Goal: Task Accomplishment & Management: Manage account settings

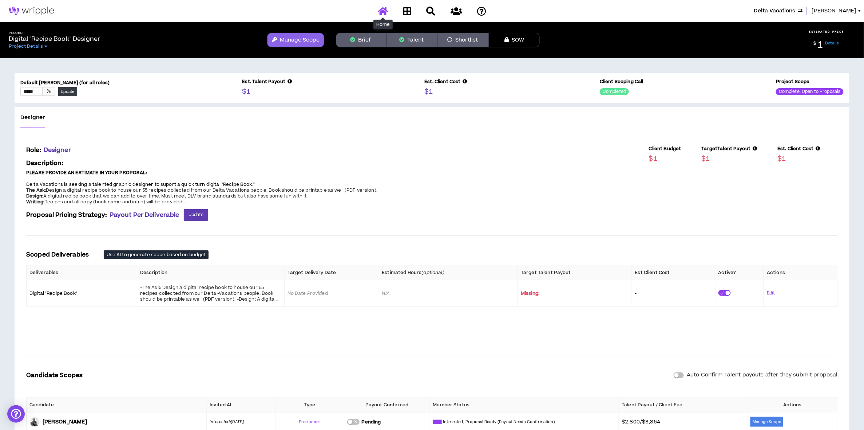
click at [378, 9] on link at bounding box center [383, 11] width 14 height 13
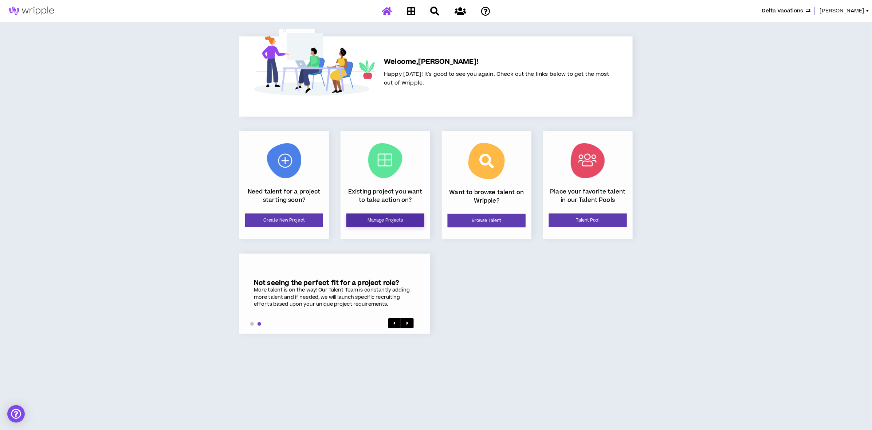
click at [402, 220] on link "Manage Projects" at bounding box center [385, 219] width 78 height 13
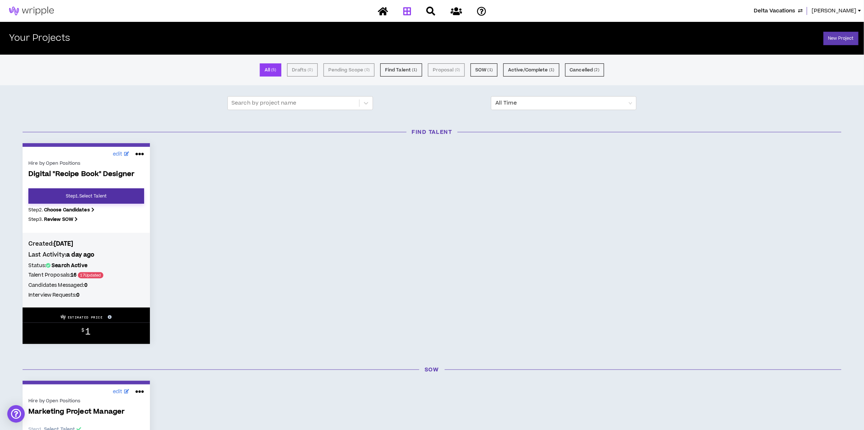
click at [98, 198] on link "Step 1 . Select Talent" at bounding box center [86, 195] width 116 height 15
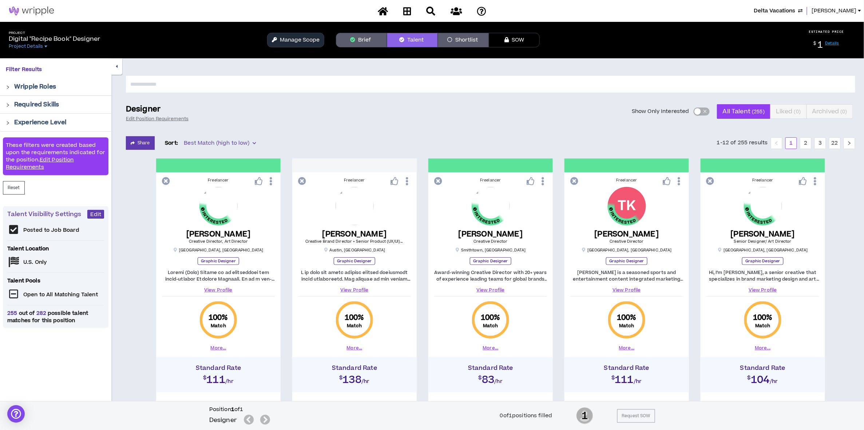
click at [310, 46] on button "Manage Scope" at bounding box center [295, 40] width 57 height 15
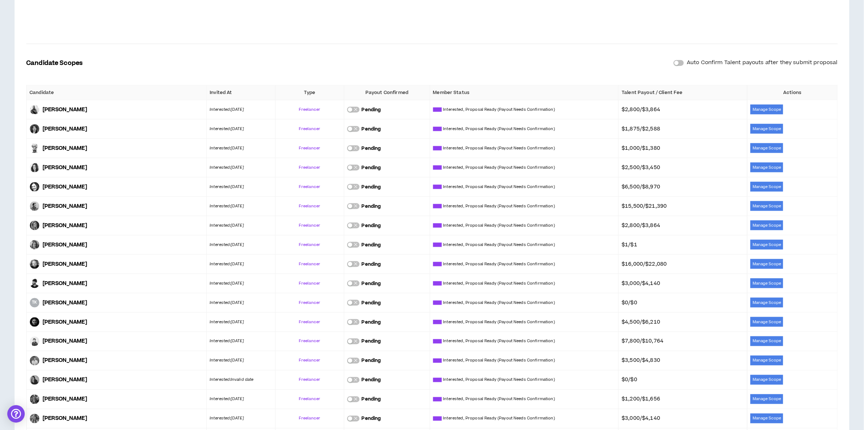
scroll to position [315, 0]
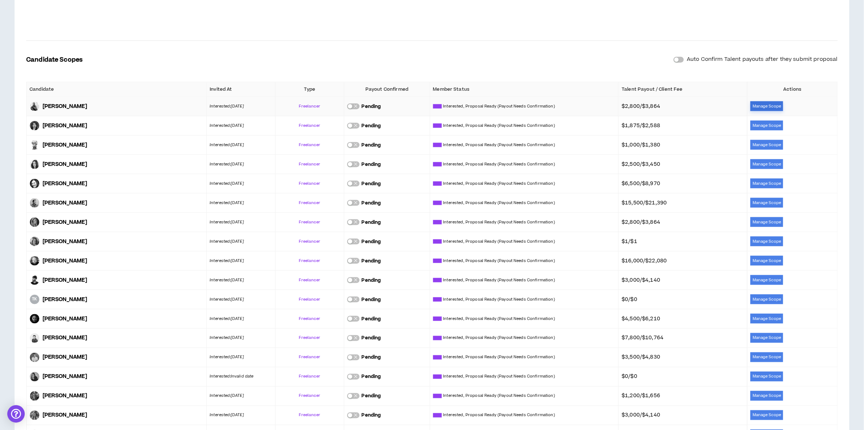
click at [768, 106] on button "Manage Scope" at bounding box center [767, 106] width 33 height 10
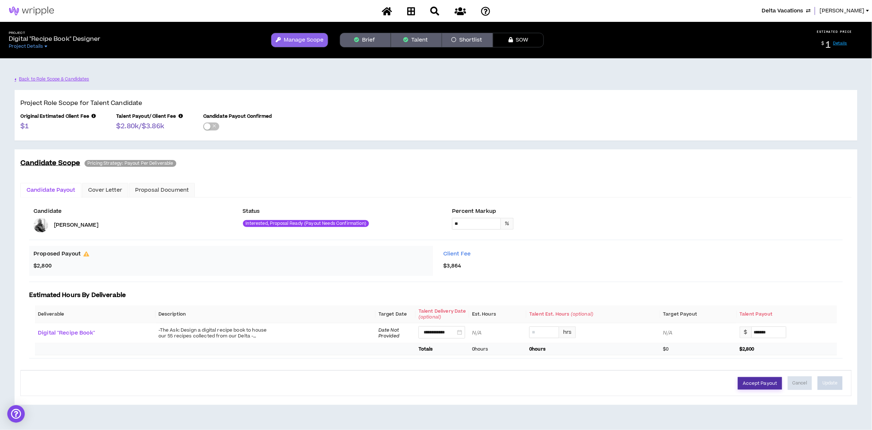
click at [763, 386] on button "Accept Payout" at bounding box center [760, 383] width 44 height 12
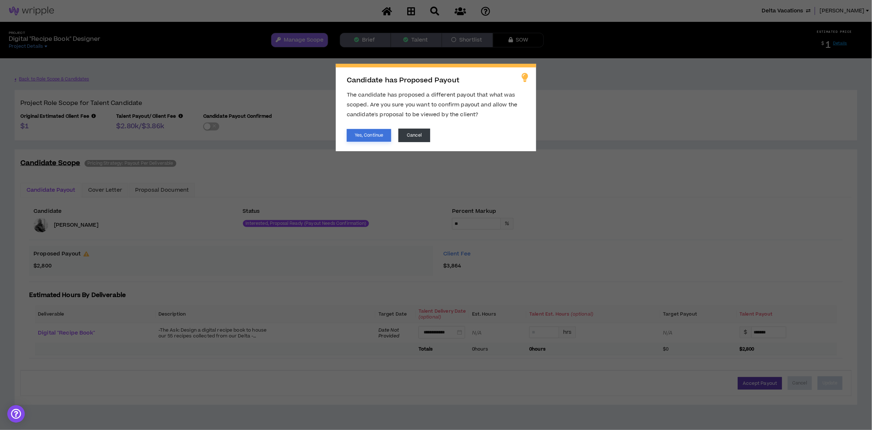
click at [366, 139] on button "Yes, Continue" at bounding box center [369, 135] width 44 height 13
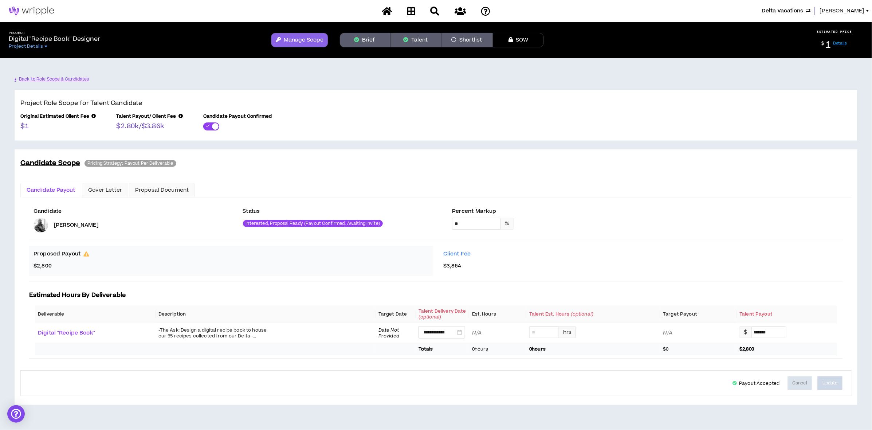
click at [299, 43] on button "Manage Scope" at bounding box center [299, 40] width 57 height 15
click at [298, 41] on button "Manage Scope" at bounding box center [299, 40] width 57 height 15
click at [47, 79] on link "Back to Role Scope & Candidates" at bounding box center [53, 79] width 76 height 13
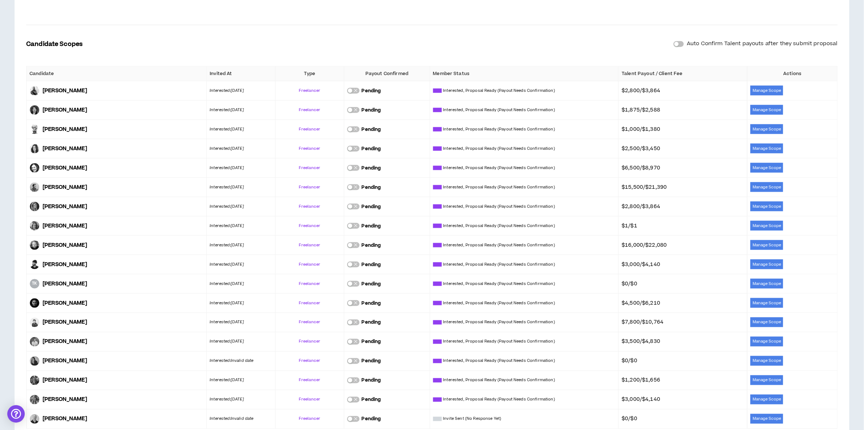
scroll to position [340, 0]
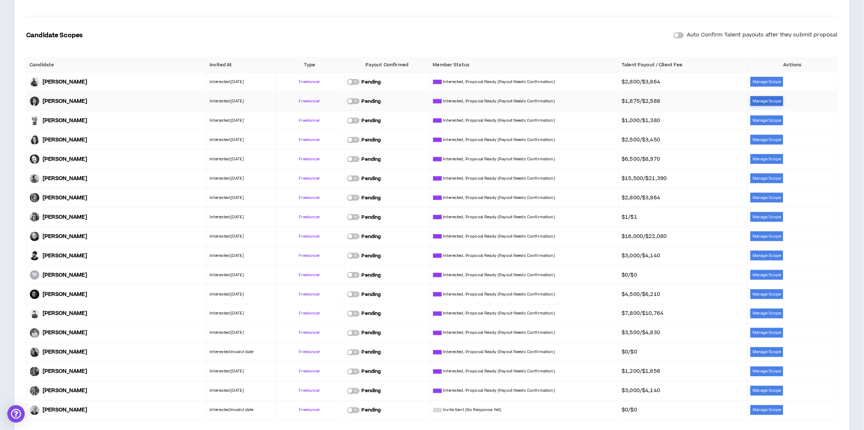
click at [766, 103] on button "Manage Scope" at bounding box center [767, 101] width 33 height 10
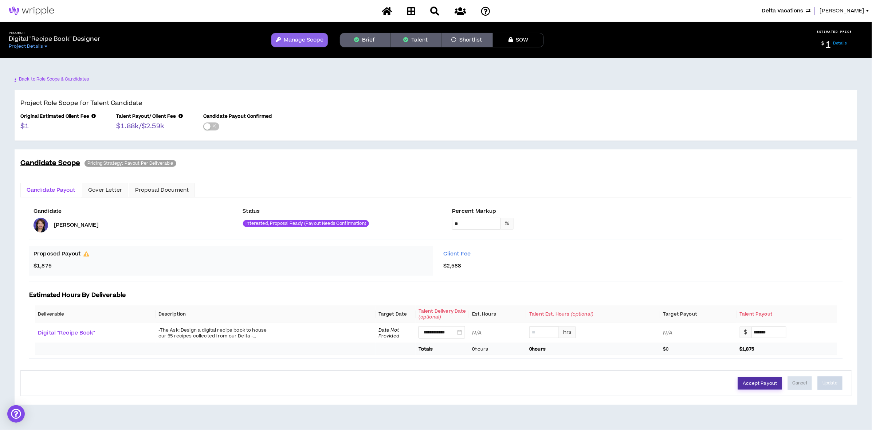
click at [767, 388] on button "Accept Payout" at bounding box center [760, 383] width 44 height 12
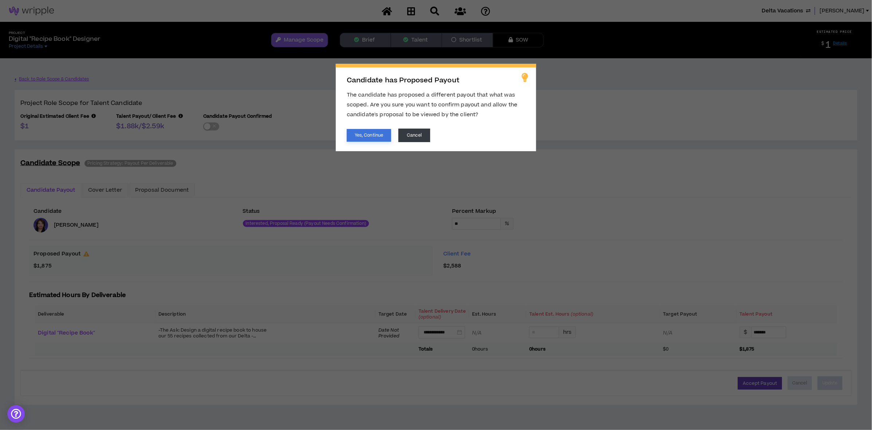
click at [382, 137] on button "Yes, Continue" at bounding box center [369, 135] width 44 height 13
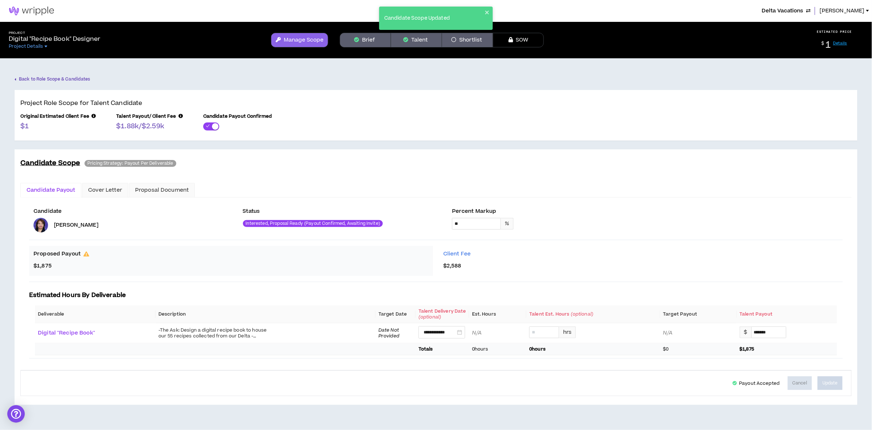
click at [75, 78] on link "Back to Role Scope & Candidates" at bounding box center [53, 79] width 76 height 13
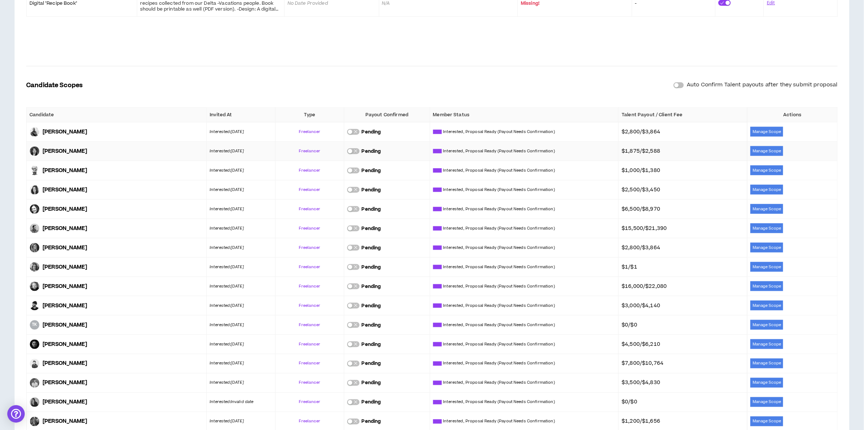
scroll to position [291, 0]
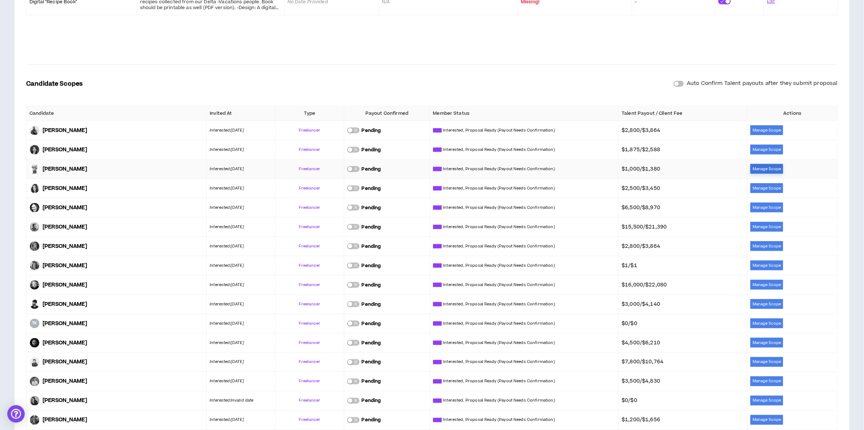
click at [771, 168] on button "Manage Scope" at bounding box center [767, 169] width 33 height 10
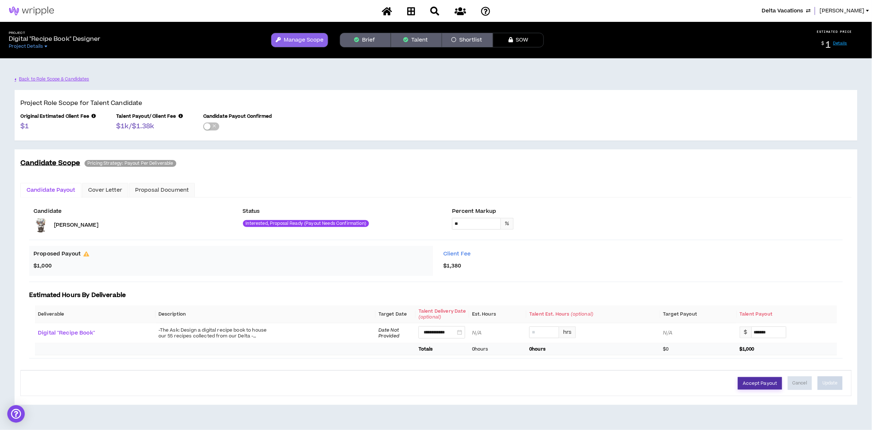
click at [768, 384] on button "Accept Payout" at bounding box center [760, 383] width 44 height 12
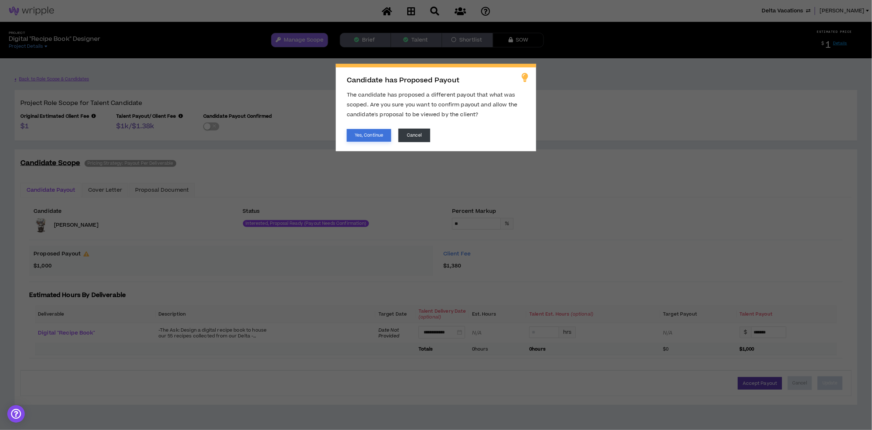
click at [361, 137] on button "Yes, Continue" at bounding box center [369, 135] width 44 height 13
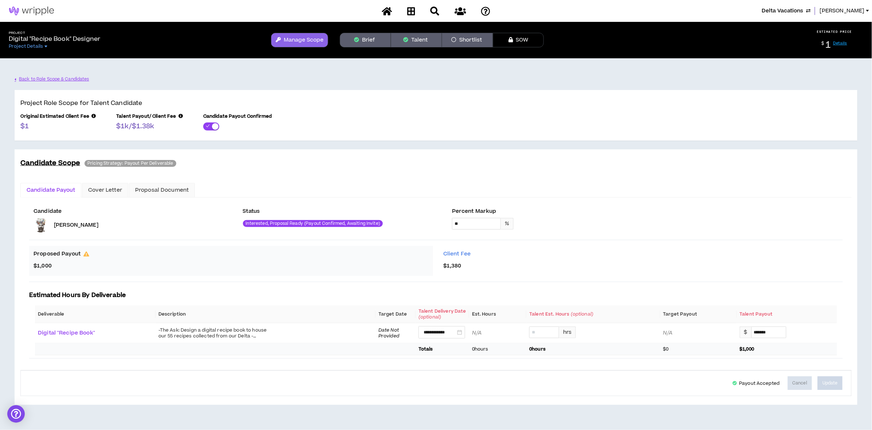
click at [311, 37] on button "Manage Scope" at bounding box center [299, 40] width 57 height 15
click at [57, 77] on link "Back to Role Scope & Candidates" at bounding box center [53, 79] width 76 height 13
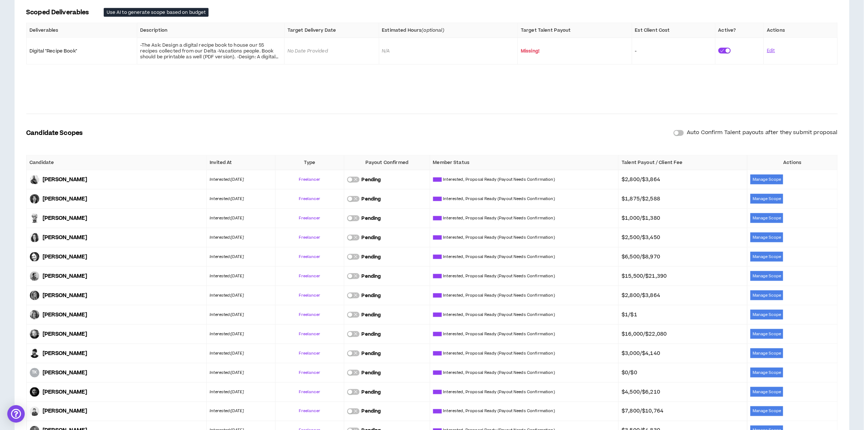
scroll to position [242, 0]
click at [763, 238] on button "Manage Scope" at bounding box center [767, 237] width 33 height 10
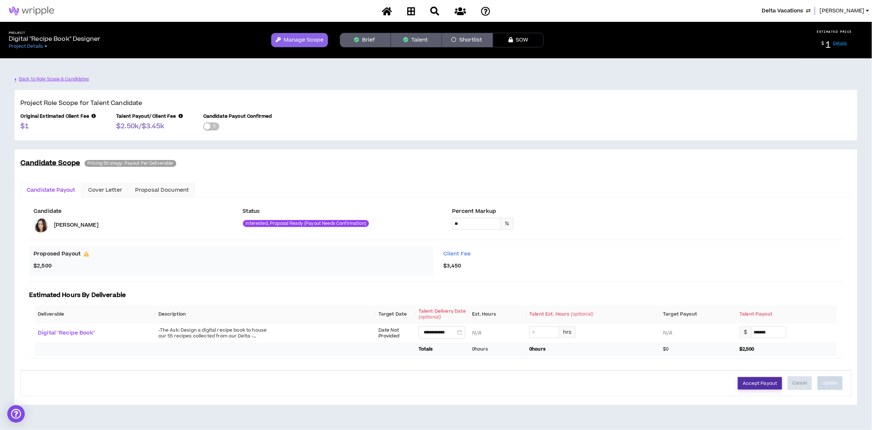
click at [754, 387] on button "Accept Payout" at bounding box center [760, 383] width 44 height 12
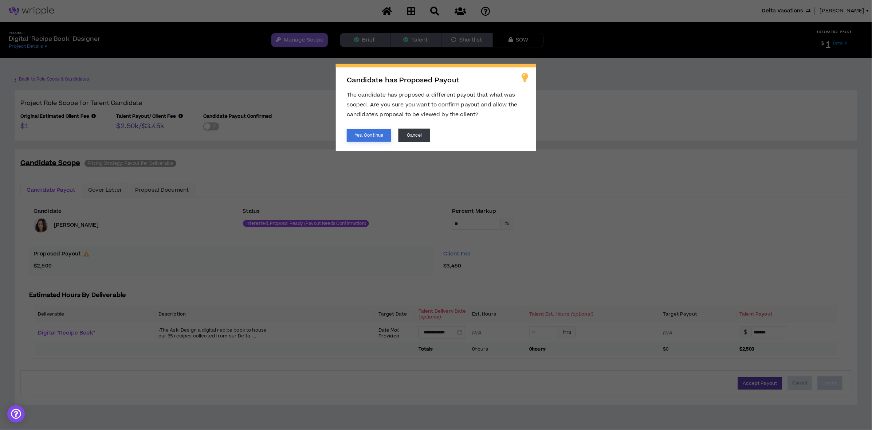
click at [363, 135] on button "Yes, Continue" at bounding box center [369, 135] width 44 height 13
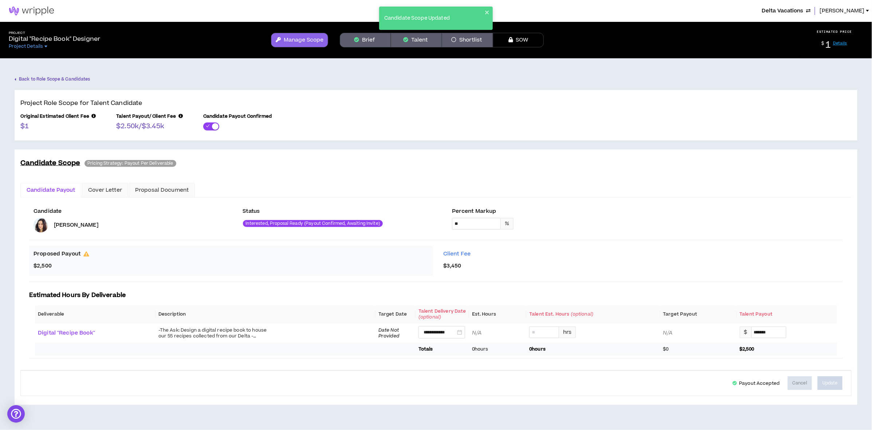
click at [69, 78] on link "Back to Role Scope & Candidates" at bounding box center [53, 79] width 76 height 13
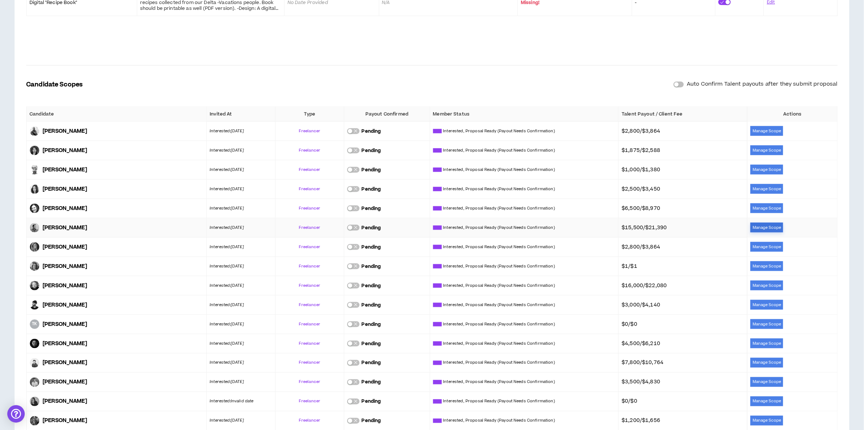
scroll to position [291, 0]
click at [762, 247] on button "Manage Scope" at bounding box center [767, 246] width 33 height 10
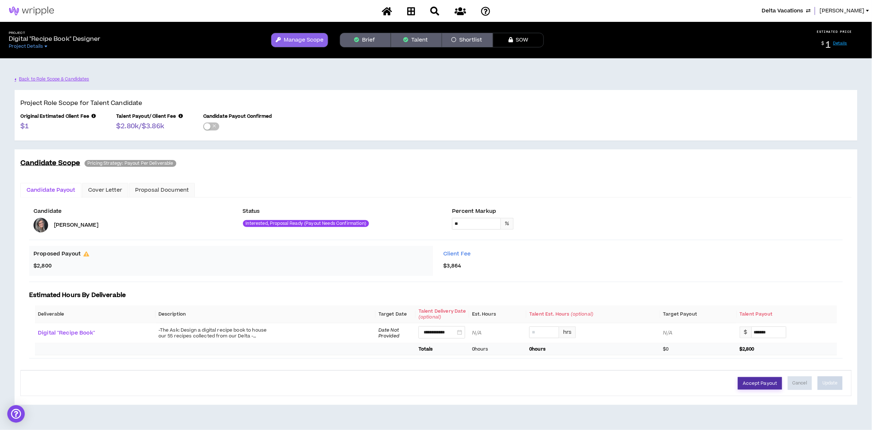
click at [754, 387] on button "Accept Payout" at bounding box center [760, 383] width 44 height 12
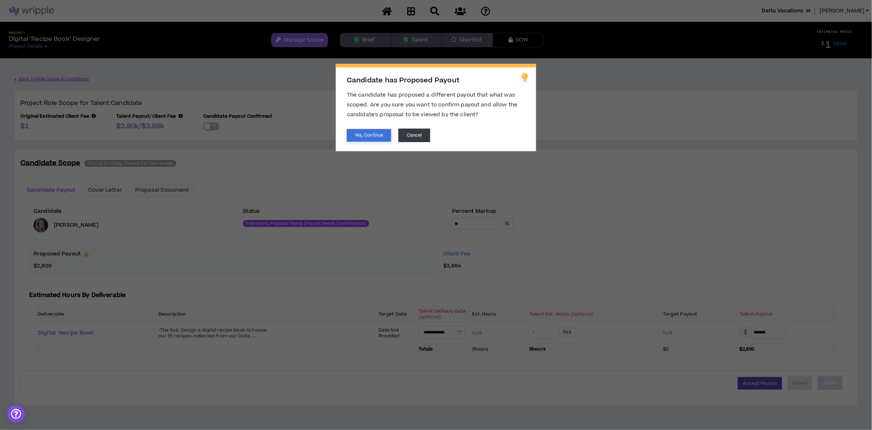
click at [365, 137] on button "Yes, Continue" at bounding box center [369, 135] width 44 height 13
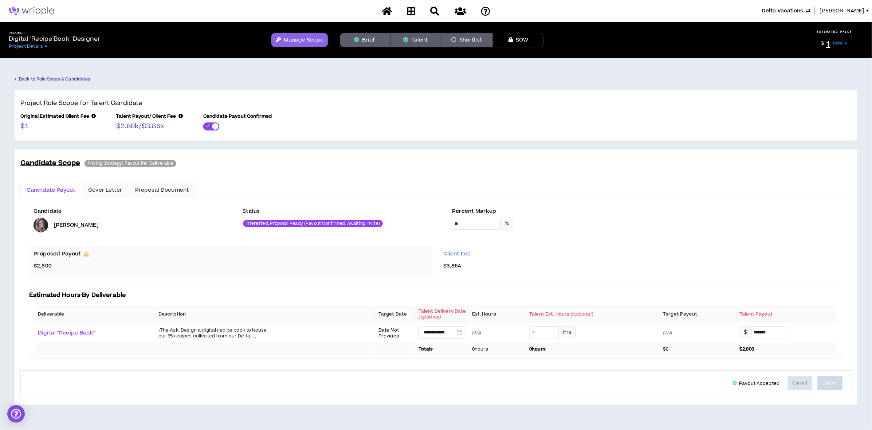
click at [58, 75] on link "Back to Role Scope & Candidates" at bounding box center [53, 79] width 76 height 13
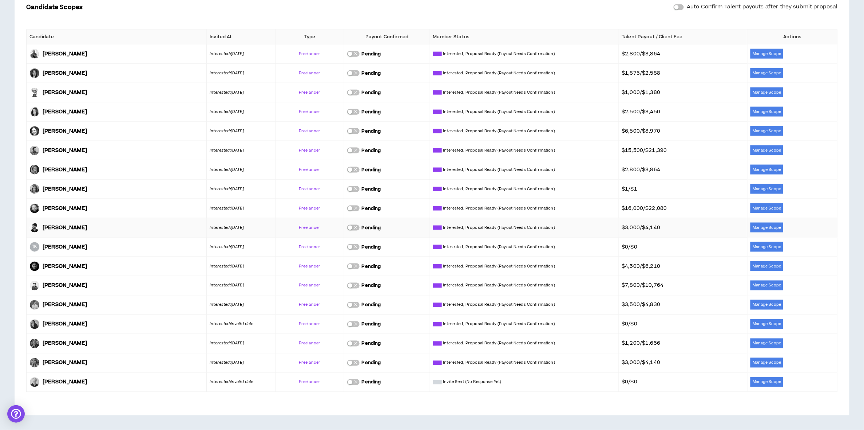
scroll to position [370, 0]
click at [772, 225] on button "Manage Scope" at bounding box center [767, 227] width 33 height 10
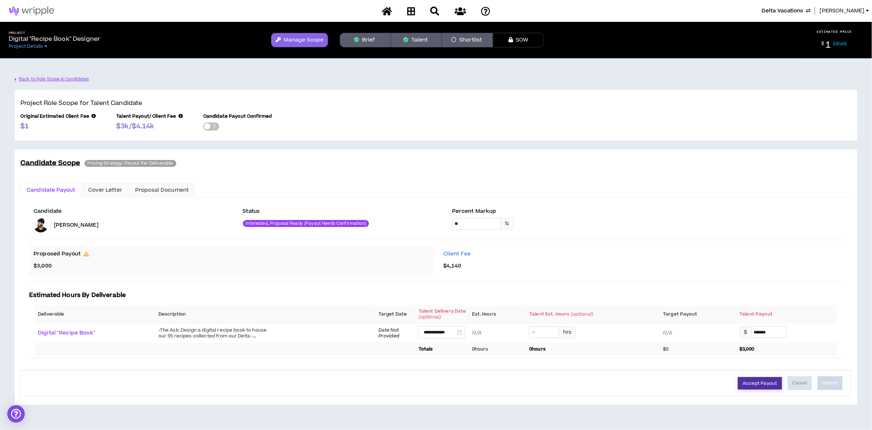
click at [766, 386] on button "Accept Payout" at bounding box center [760, 383] width 44 height 12
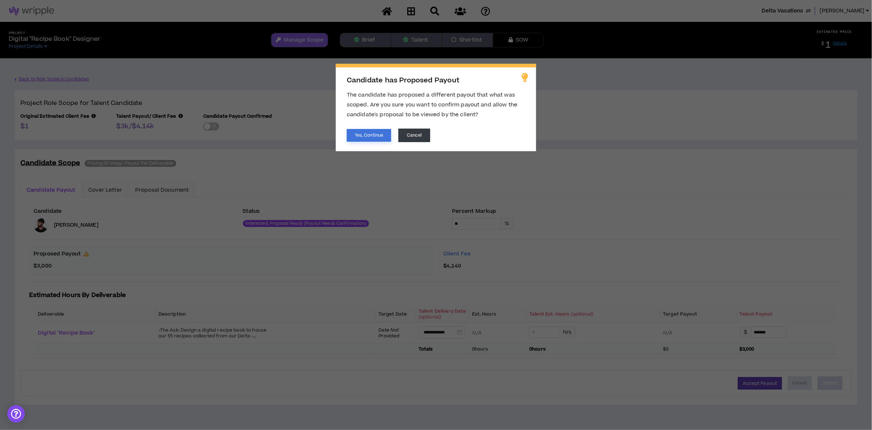
click at [367, 133] on button "Yes, Continue" at bounding box center [369, 135] width 44 height 13
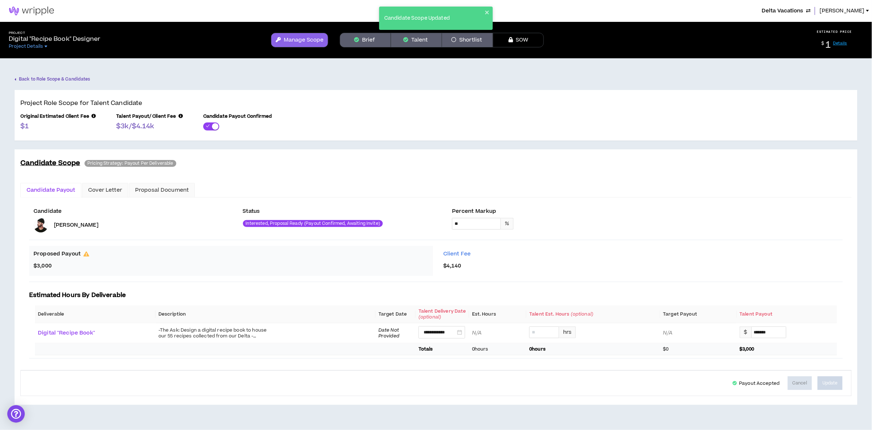
click at [33, 79] on link "Back to Role Scope & Candidates" at bounding box center [53, 79] width 76 height 13
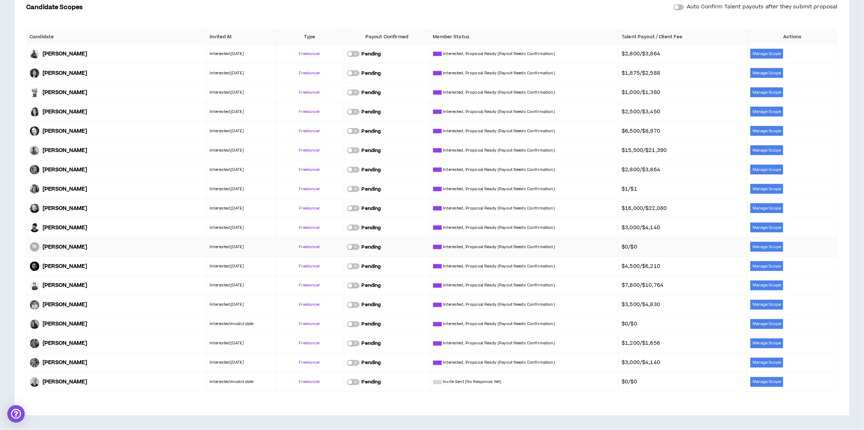
scroll to position [370, 0]
click at [764, 305] on button "Manage Scope" at bounding box center [767, 305] width 33 height 10
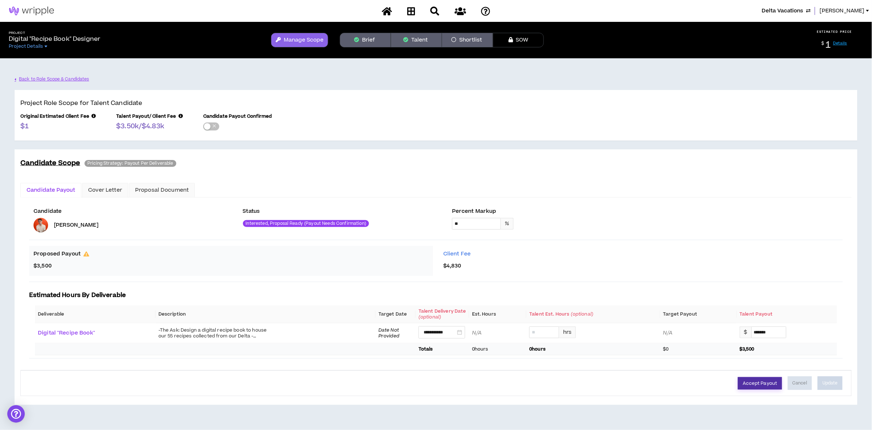
click at [767, 383] on button "Accept Payout" at bounding box center [760, 383] width 44 height 12
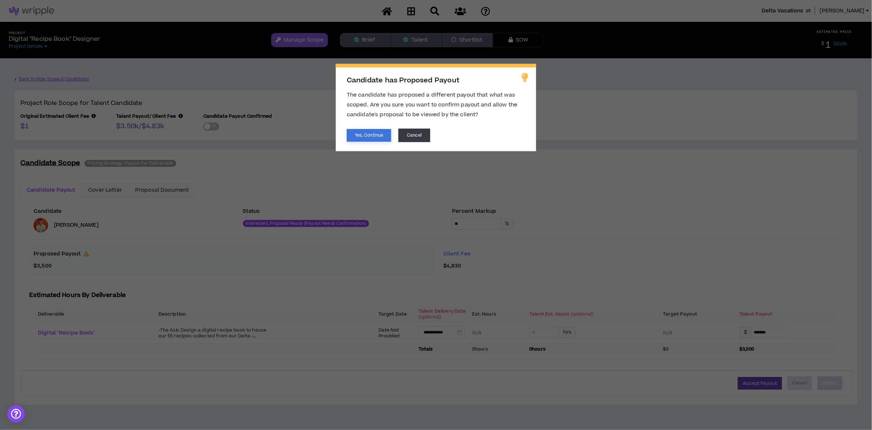
click at [367, 135] on button "Yes, Continue" at bounding box center [369, 135] width 44 height 13
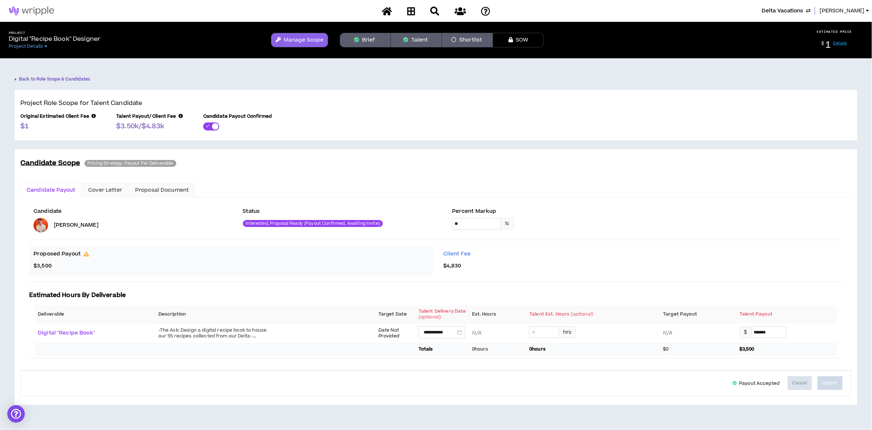
click at [69, 77] on link "Back to Role Scope & Candidates" at bounding box center [53, 79] width 76 height 13
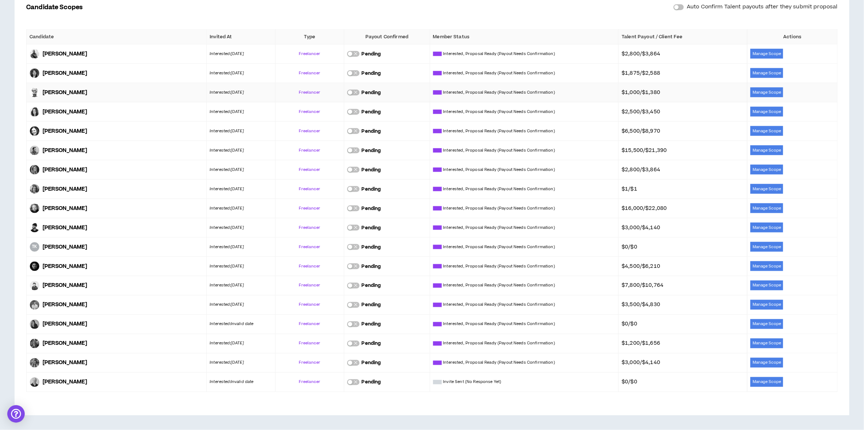
scroll to position [370, 0]
click at [759, 343] on button "Manage Scope" at bounding box center [767, 343] width 33 height 10
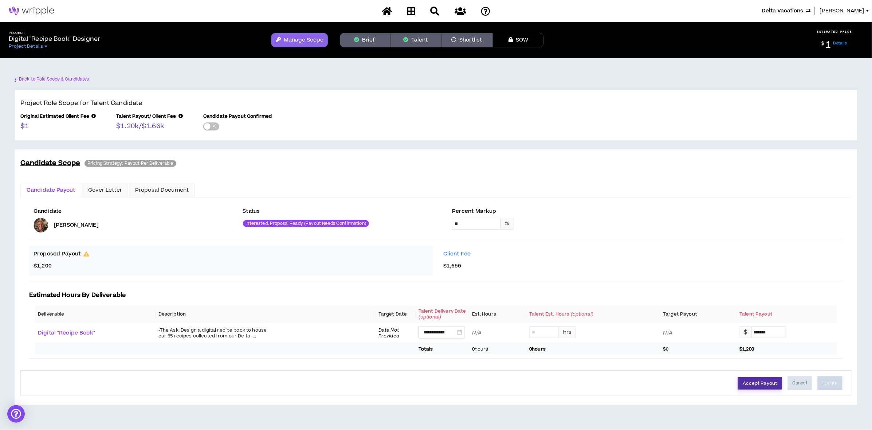
click at [761, 383] on button "Accept Payout" at bounding box center [760, 383] width 44 height 12
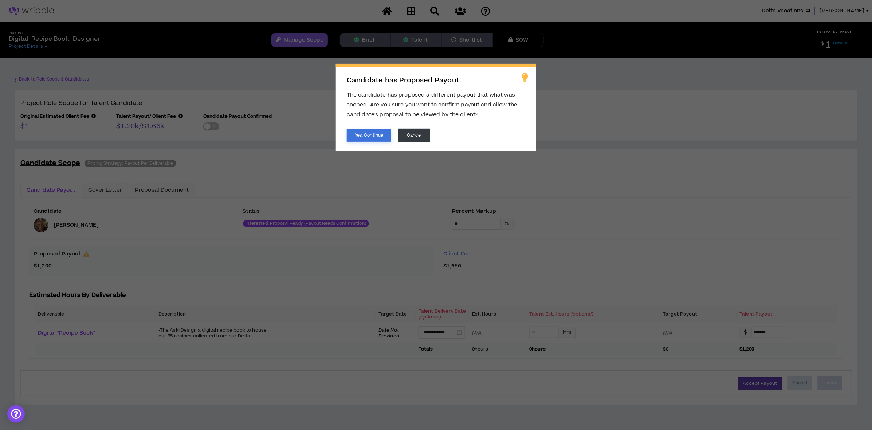
click at [364, 135] on button "Yes, Continue" at bounding box center [369, 135] width 44 height 13
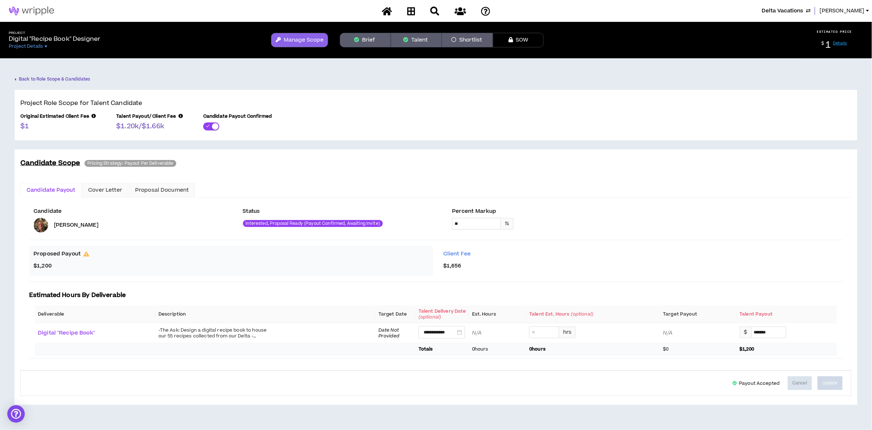
click at [25, 79] on link "Back to Role Scope & Candidates" at bounding box center [53, 79] width 76 height 13
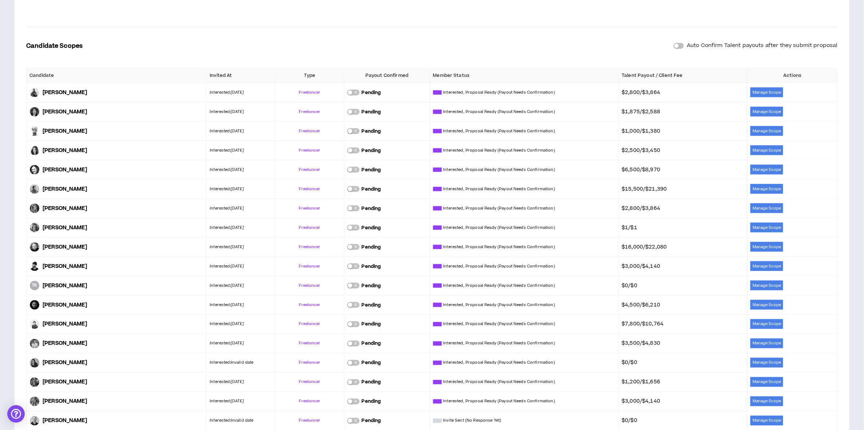
scroll to position [370, 0]
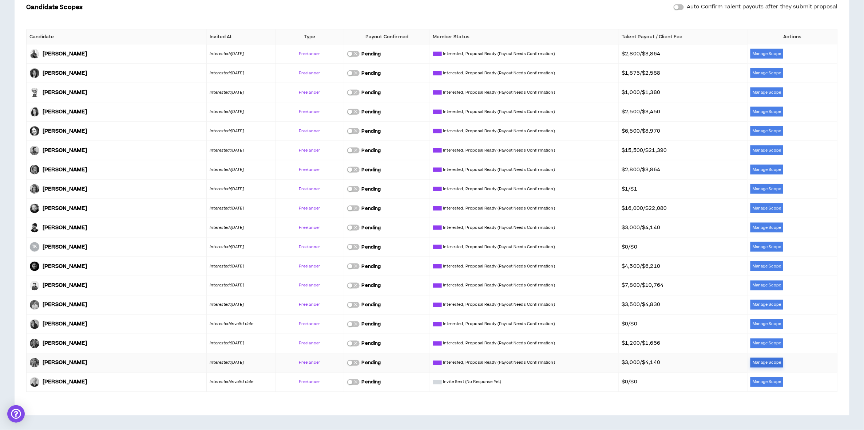
click at [767, 363] on button "Manage Scope" at bounding box center [767, 363] width 33 height 10
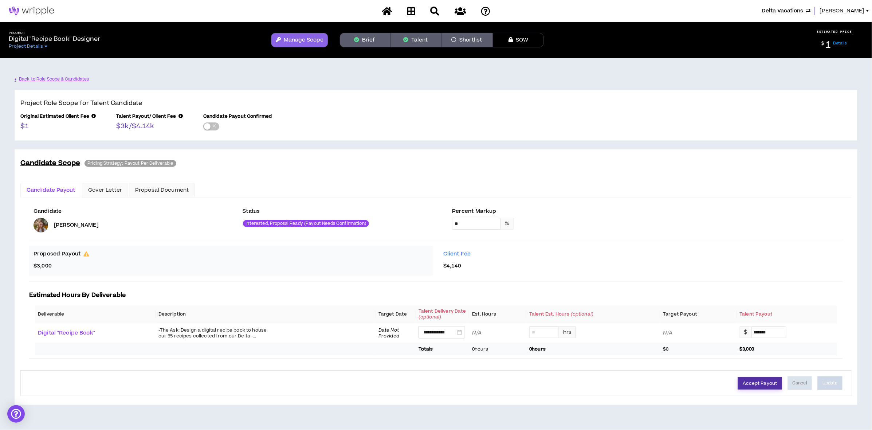
click at [751, 383] on button "Accept Payout" at bounding box center [760, 383] width 44 height 12
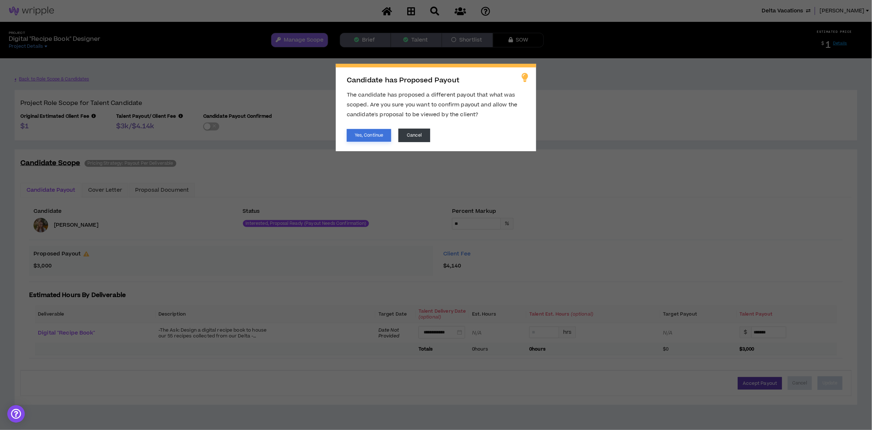
click at [350, 133] on button "Yes, Continue" at bounding box center [369, 135] width 44 height 13
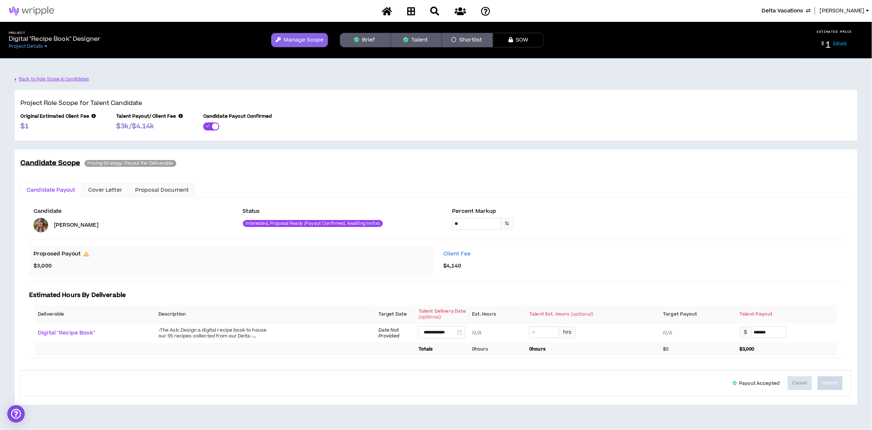
click at [424, 41] on button "Talent" at bounding box center [416, 40] width 51 height 15
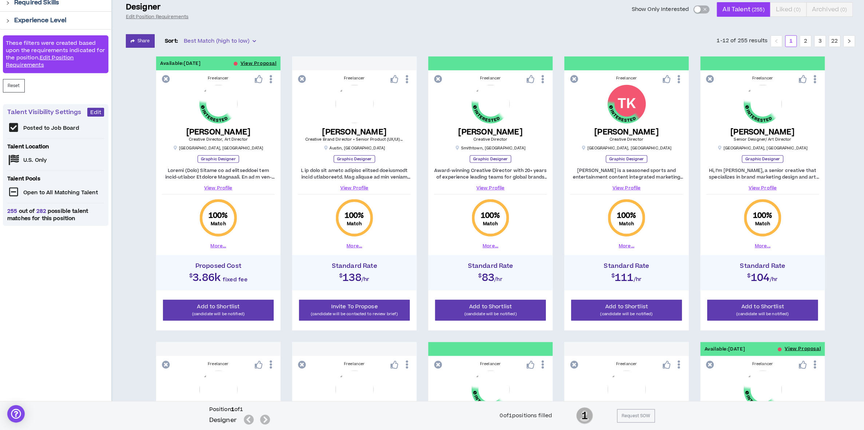
scroll to position [146, 0]
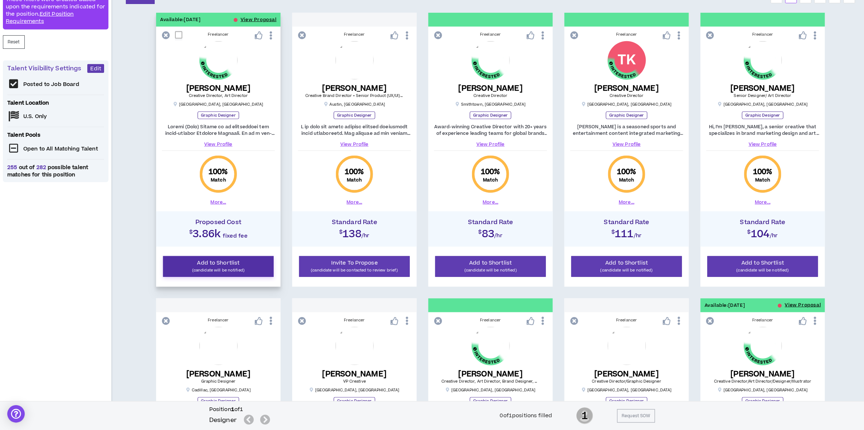
click at [223, 268] on p "(candidate will be notified)" at bounding box center [218, 269] width 101 height 7
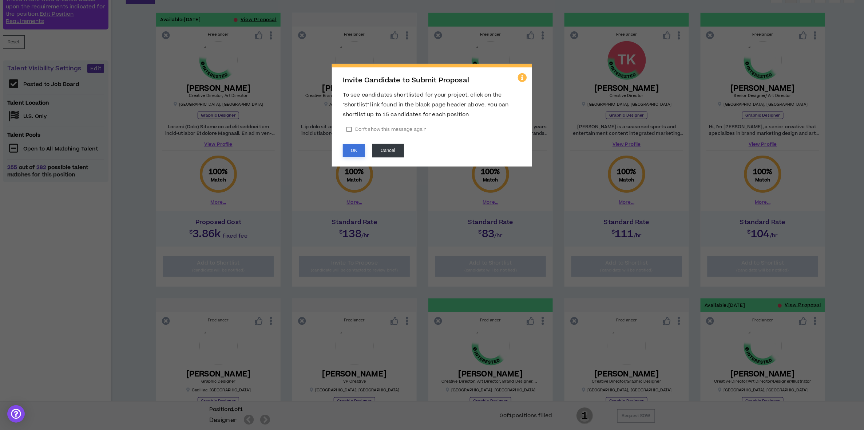
click at [353, 149] on button "OK" at bounding box center [354, 150] width 22 height 13
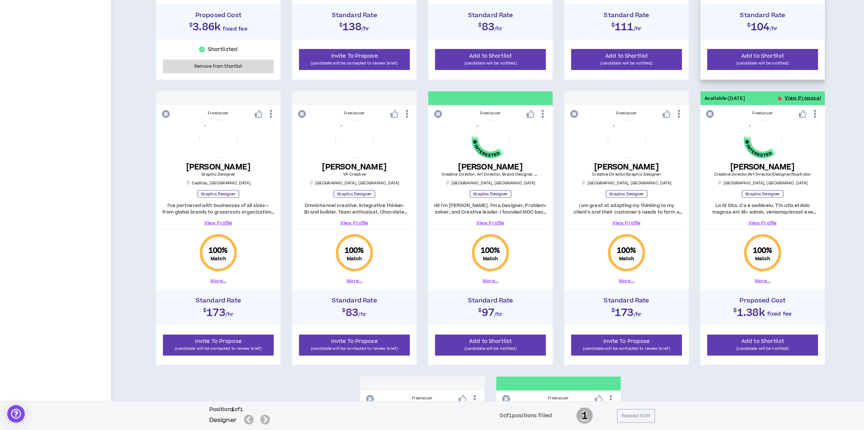
scroll to position [388, 0]
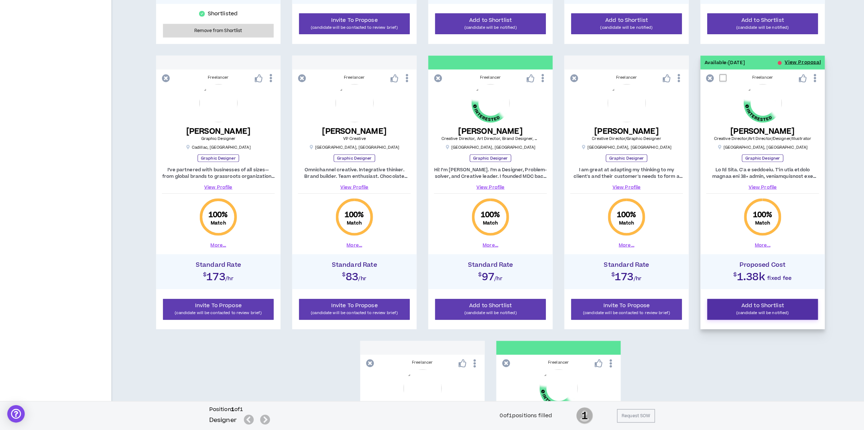
click at [756, 305] on span "Add to Shortlist" at bounding box center [763, 306] width 43 height 8
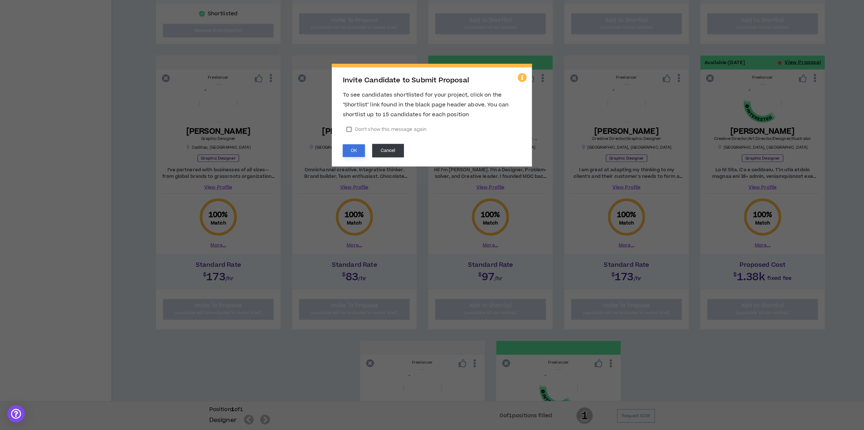
click at [356, 153] on button "OK" at bounding box center [354, 150] width 22 height 13
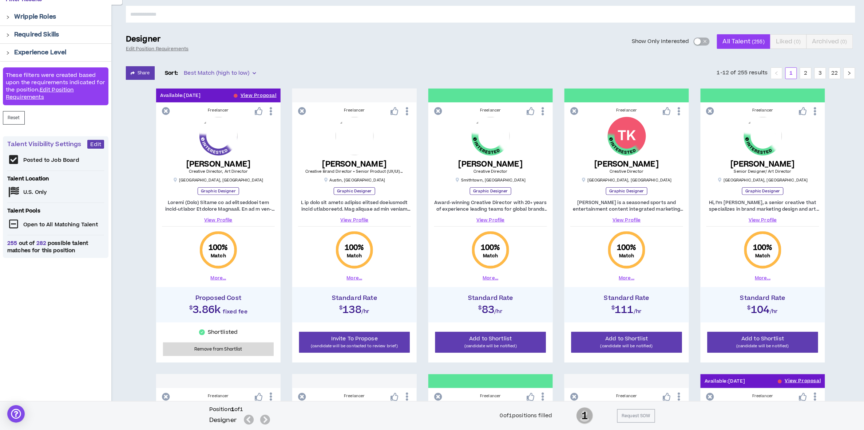
scroll to position [69, 0]
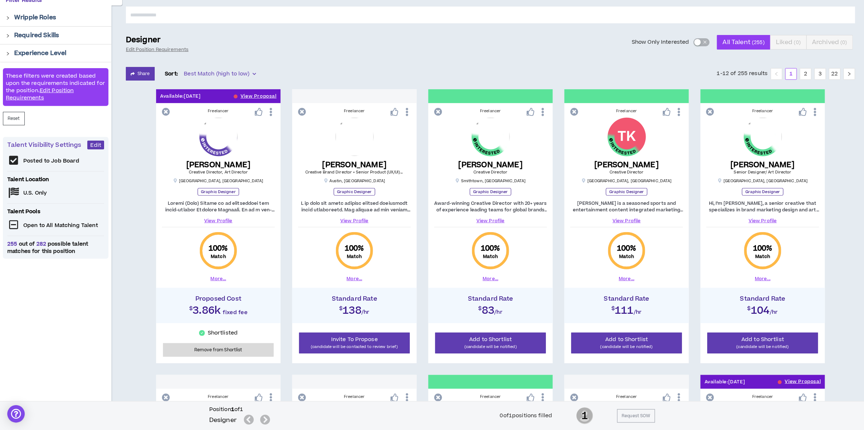
click at [698, 40] on div "button" at bounding box center [698, 42] width 7 height 7
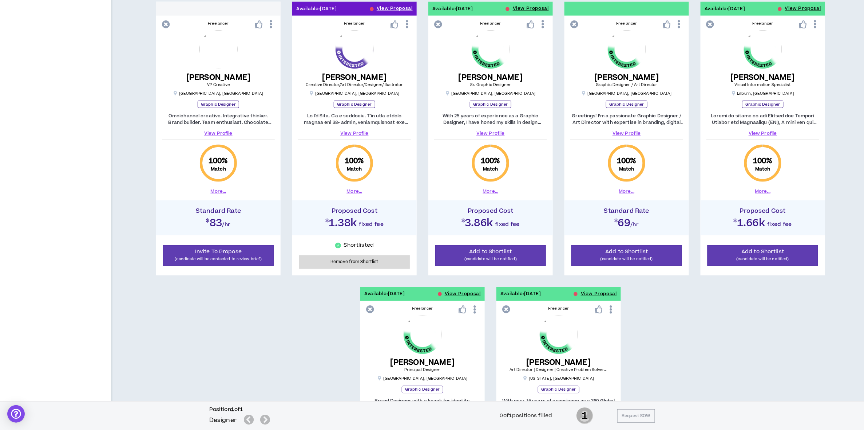
scroll to position [458, 0]
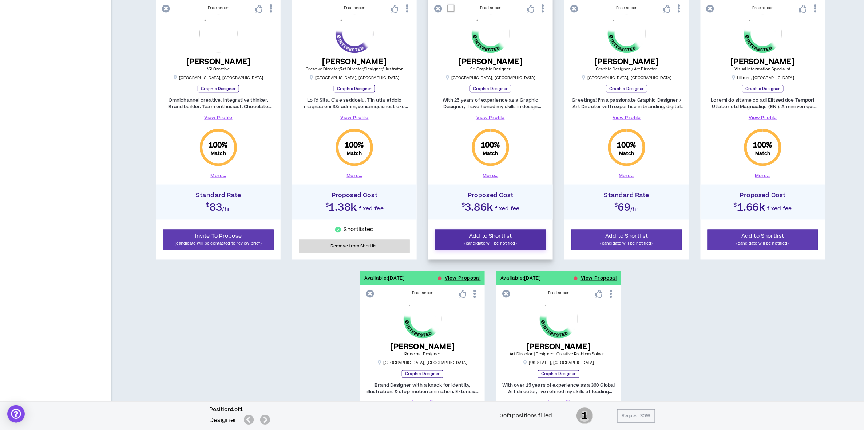
click at [495, 235] on span "Add to Shortlist" at bounding box center [491, 236] width 43 height 8
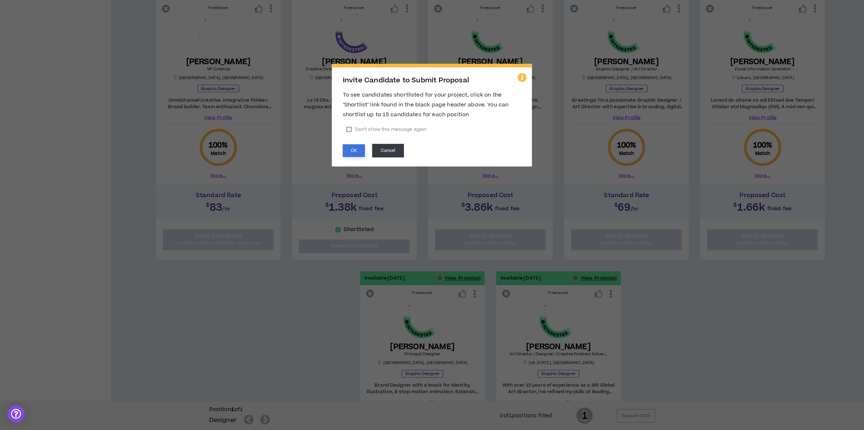
click at [347, 155] on button "OK" at bounding box center [354, 150] width 22 height 13
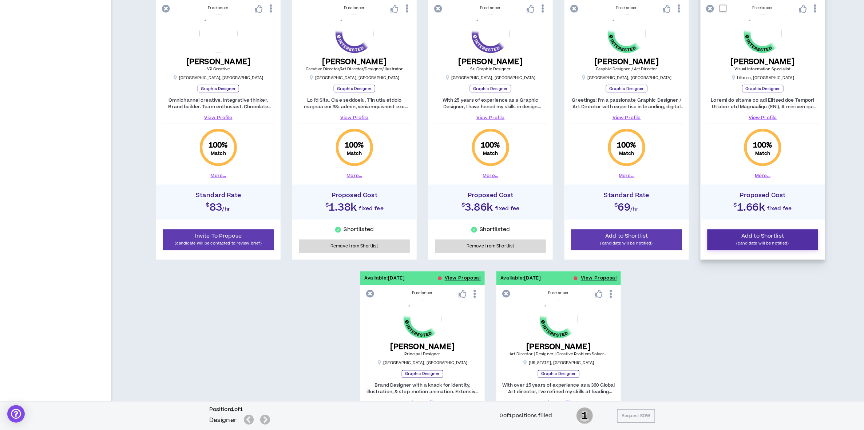
click at [778, 243] on p "(candidate will be notified)" at bounding box center [762, 243] width 101 height 7
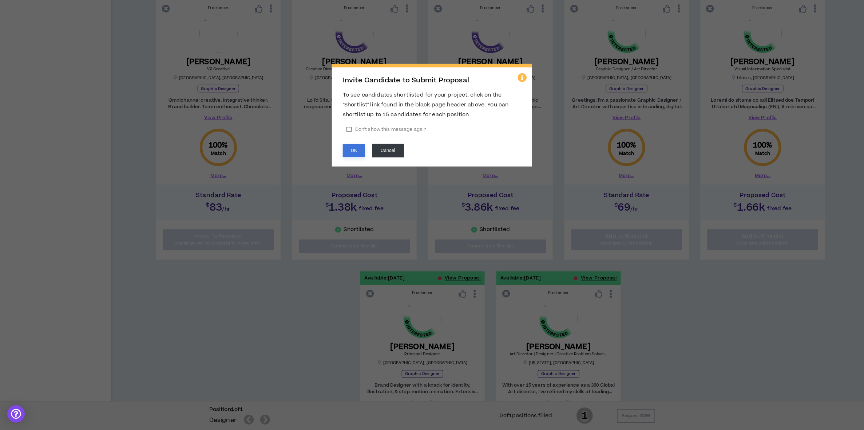
click at [357, 153] on button "OK" at bounding box center [354, 150] width 22 height 13
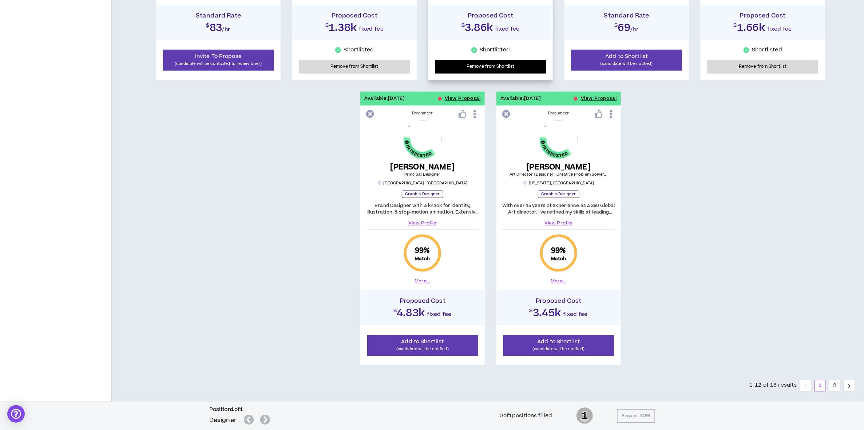
scroll to position [652, 0]
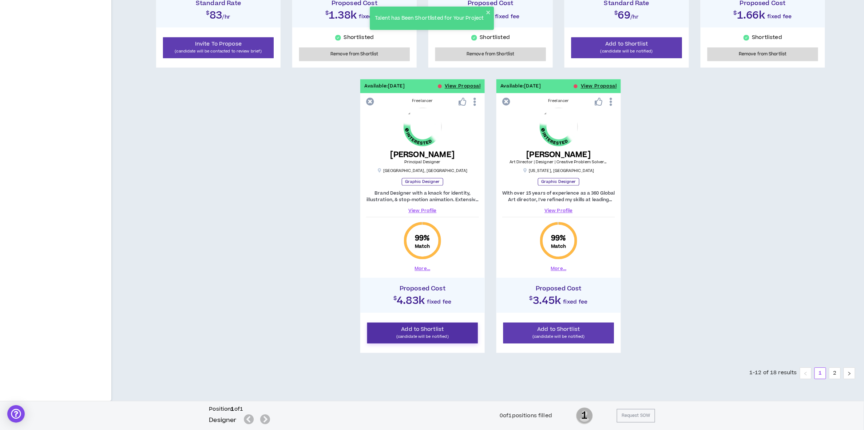
click at [439, 334] on p "(candidate will be notified)" at bounding box center [422, 336] width 101 height 7
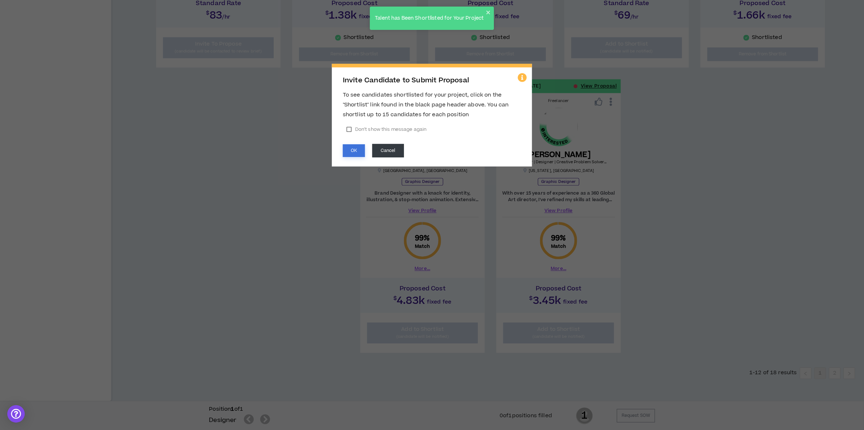
click at [356, 154] on button "OK" at bounding box center [354, 150] width 22 height 13
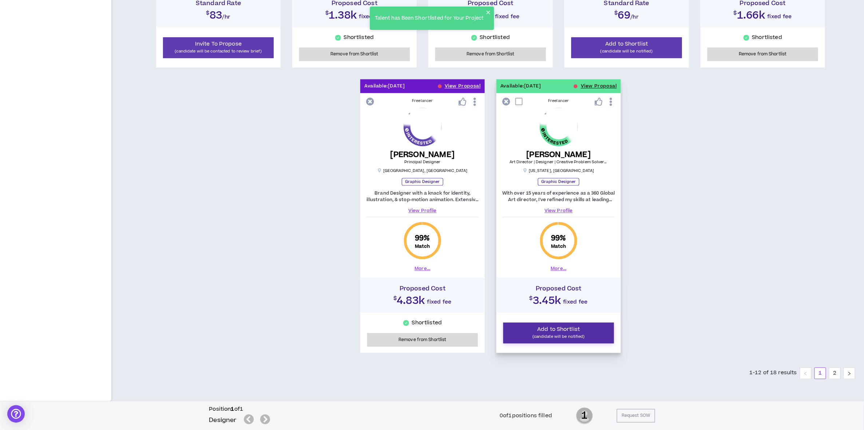
click at [578, 333] on p "(candidate will be notified)" at bounding box center [558, 336] width 101 height 7
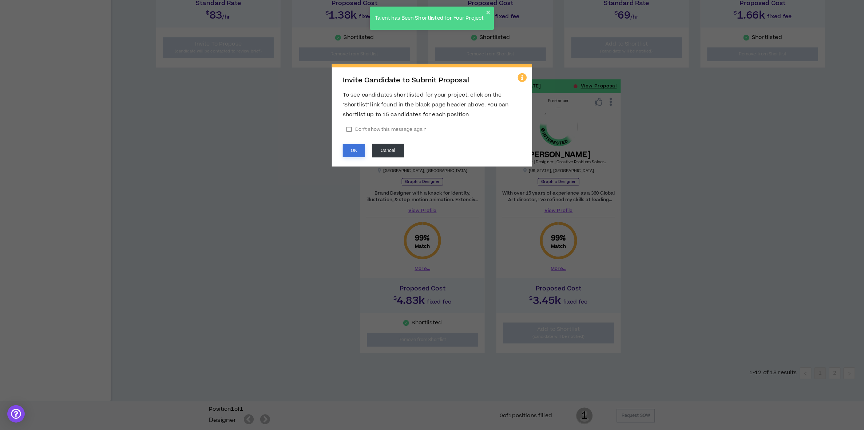
click at [353, 150] on button "OK" at bounding box center [354, 150] width 22 height 13
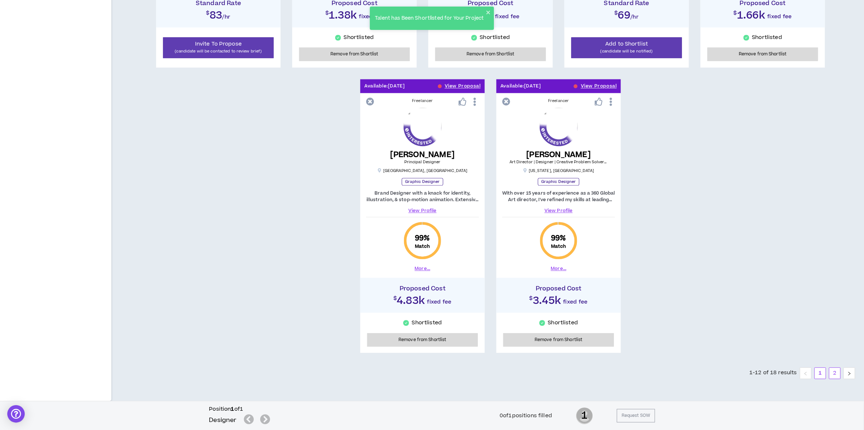
click at [838, 373] on link "2" at bounding box center [835, 372] width 11 height 11
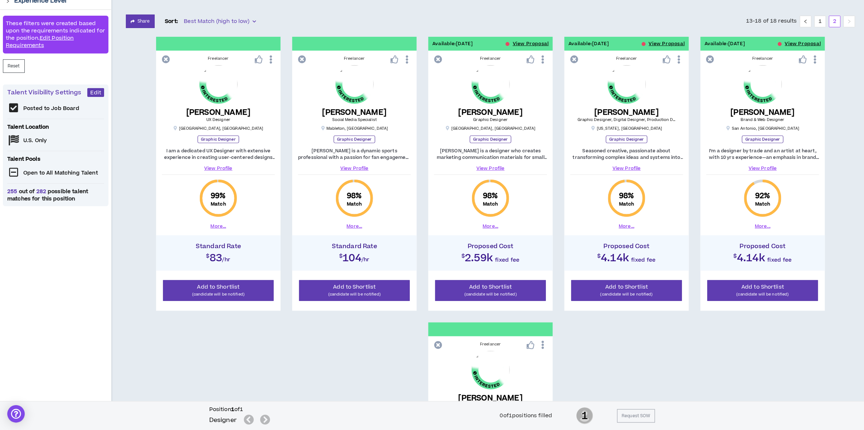
scroll to position [123, 0]
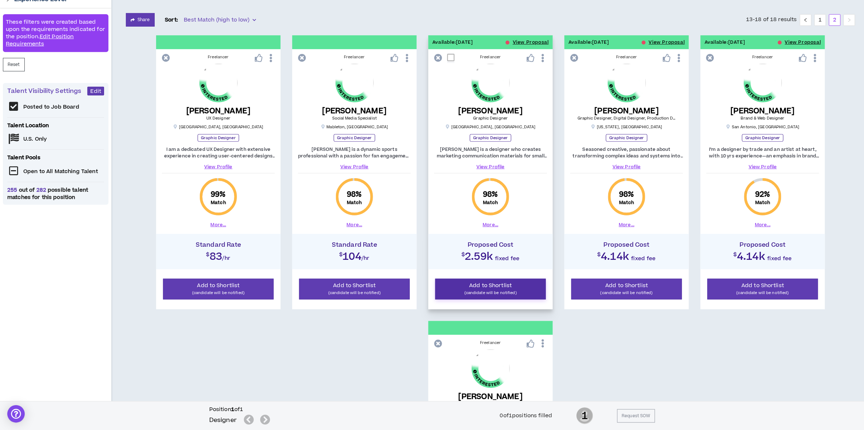
click at [512, 291] on p "(candidate will be notified)" at bounding box center [490, 292] width 101 height 7
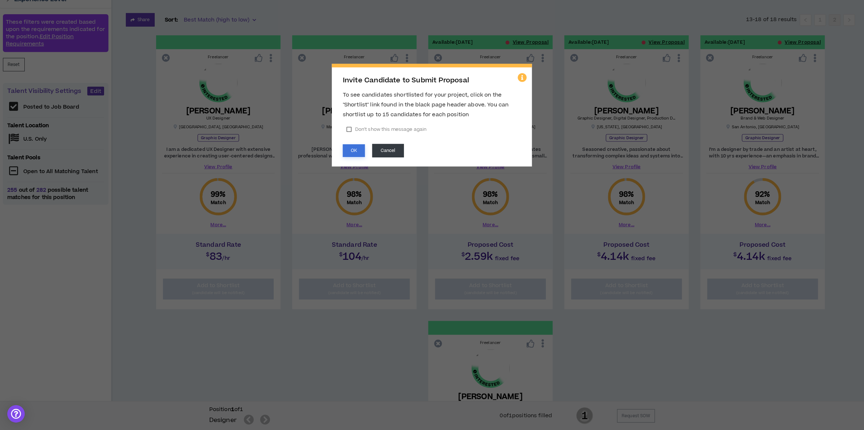
click at [351, 148] on button "OK" at bounding box center [354, 150] width 22 height 13
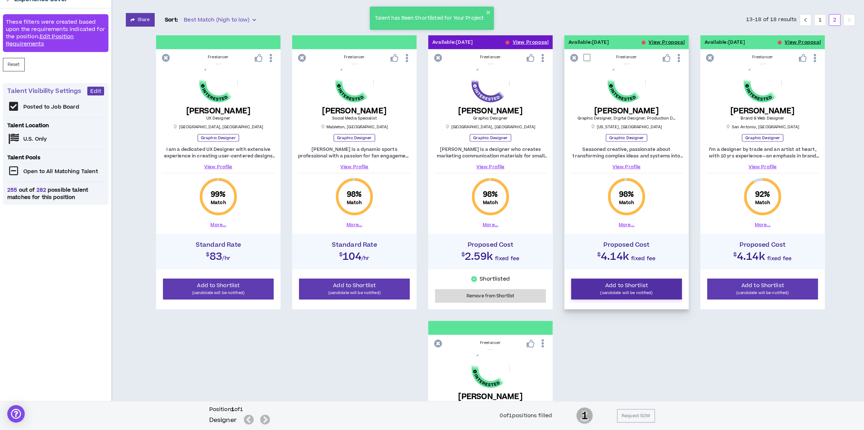
click at [609, 291] on p "(candidate will be notified)" at bounding box center [626, 292] width 101 height 7
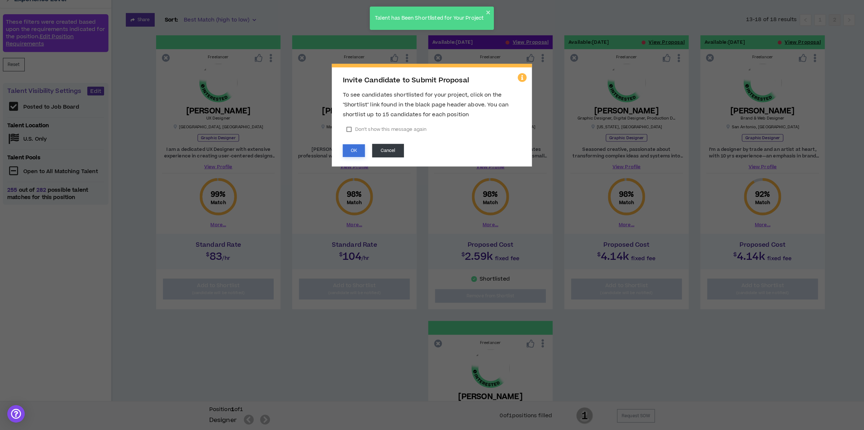
click at [352, 148] on button "OK" at bounding box center [354, 150] width 22 height 13
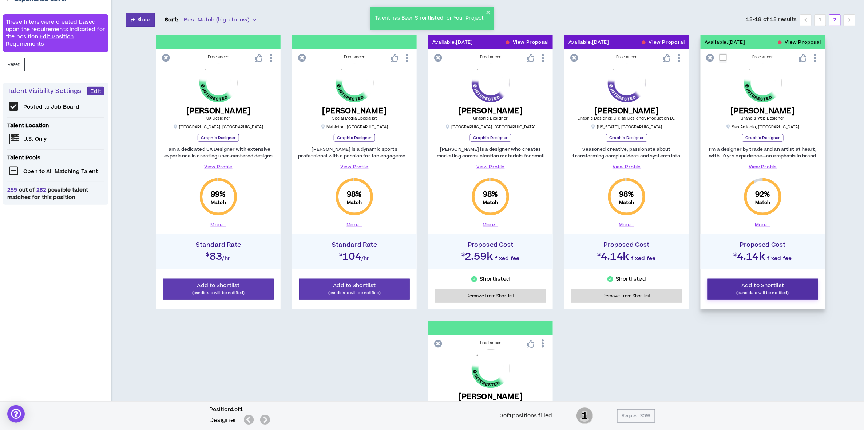
click at [765, 284] on span "Add to Shortlist" at bounding box center [763, 285] width 43 height 8
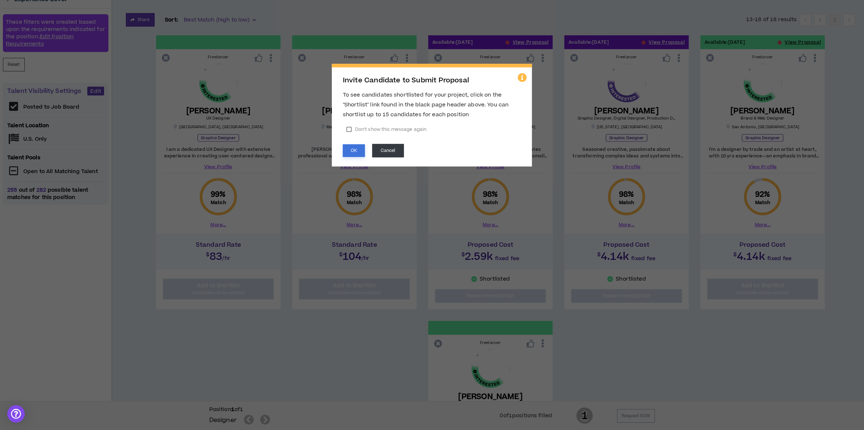
click at [352, 151] on button "OK" at bounding box center [354, 150] width 22 height 13
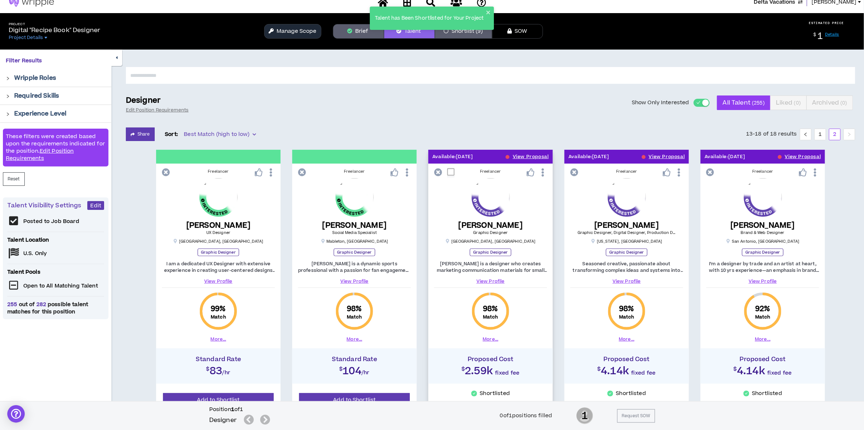
scroll to position [0, 0]
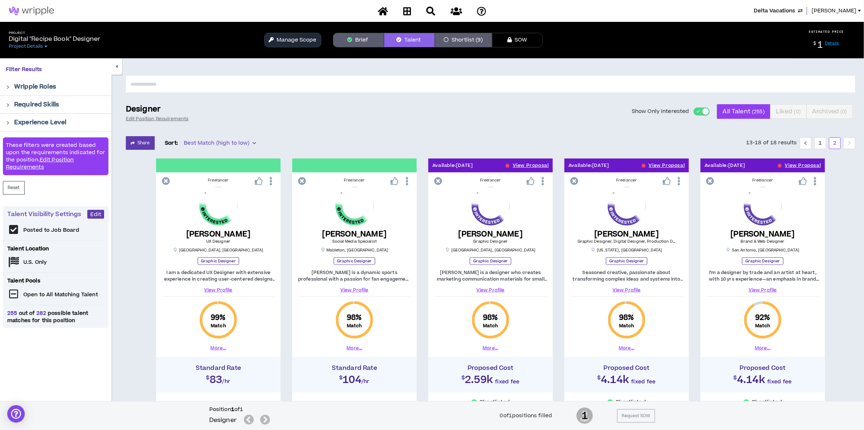
click at [479, 40] on button "Shortlist (9)" at bounding box center [463, 40] width 57 height 15
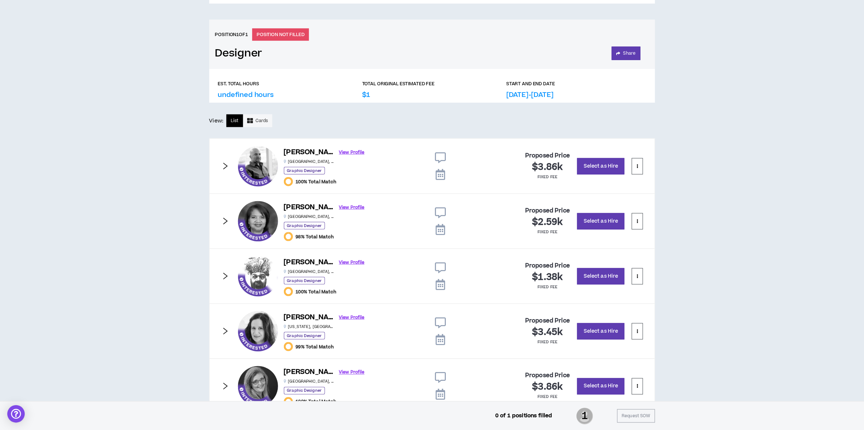
scroll to position [240, 0]
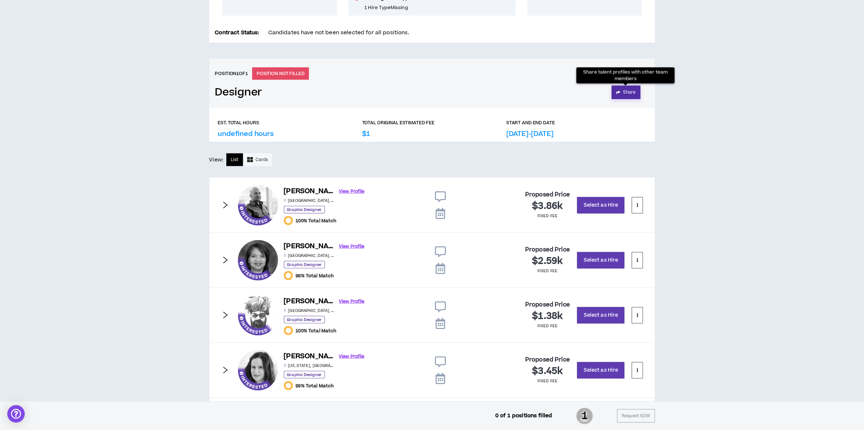
click at [627, 95] on button "Share" at bounding box center [626, 92] width 29 height 13
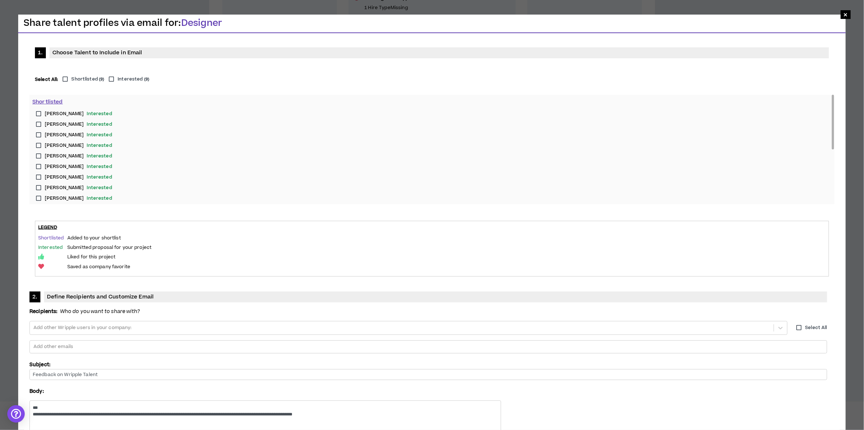
click at [65, 77] on label "Shortlisted ( 9 )" at bounding box center [81, 79] width 45 height 7
click at [423, 369] on input "Feedback on Wripple Talent" at bounding box center [428, 374] width 798 height 11
type input "F"
type input "Feedback on Wripple Talent"
click at [34, 341] on input "text" at bounding box center [33, 346] width 1 height 11
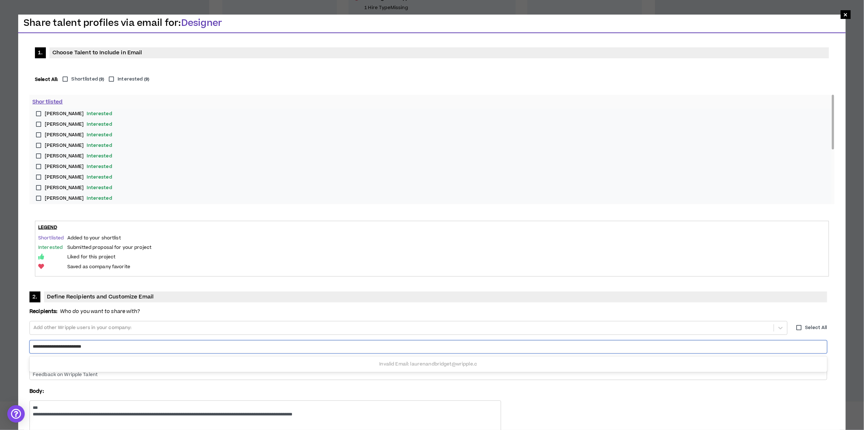
type input "**********"
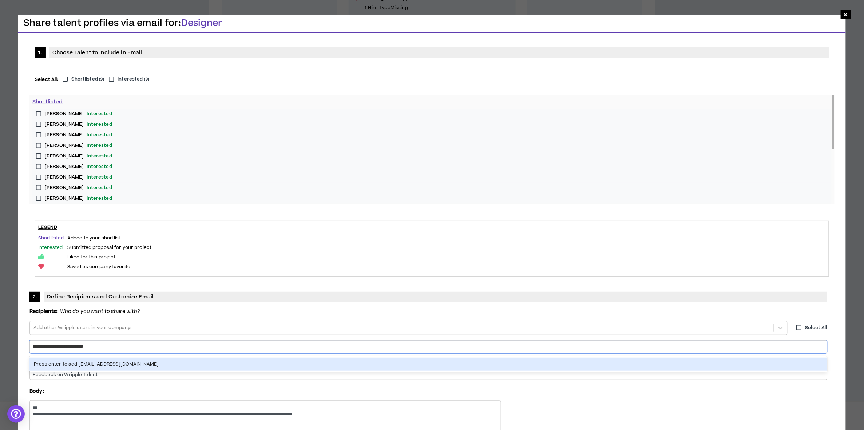
click at [417, 358] on div "Press enter to add [EMAIL_ADDRESS][DOMAIN_NAME]" at bounding box center [428, 364] width 798 height 13
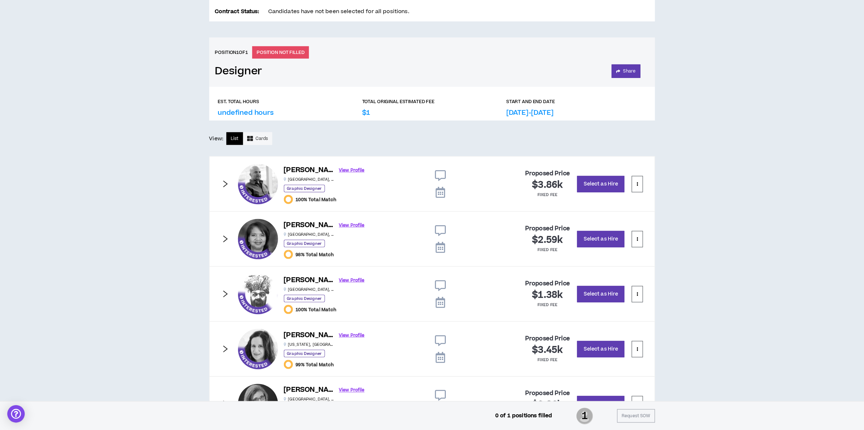
scroll to position [242, 0]
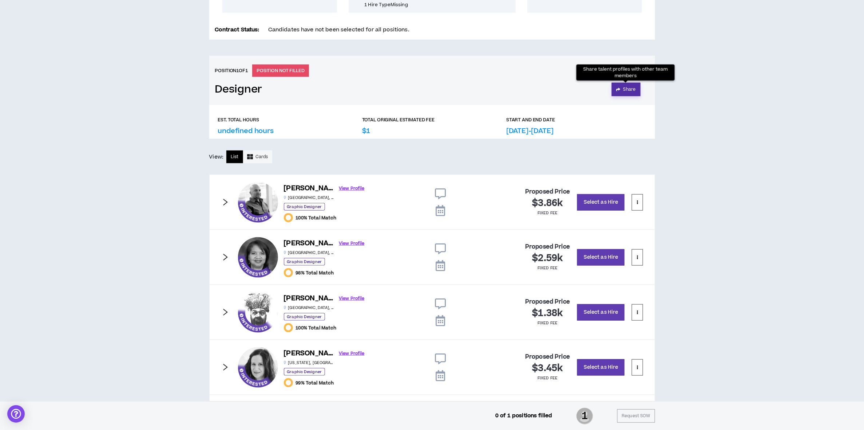
click at [620, 90] on icon "button" at bounding box center [619, 89] width 4 height 4
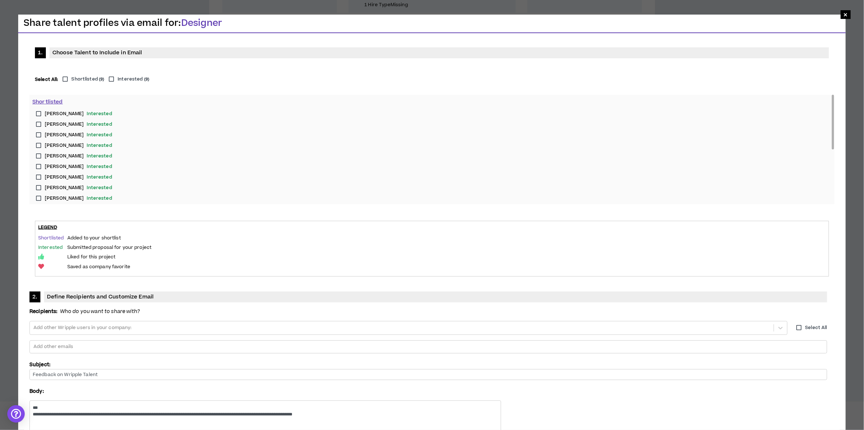
click at [66, 78] on label "Shortlisted ( 9 )" at bounding box center [81, 79] width 45 height 7
click at [373, 341] on div at bounding box center [428, 346] width 791 height 11
type input "**********"
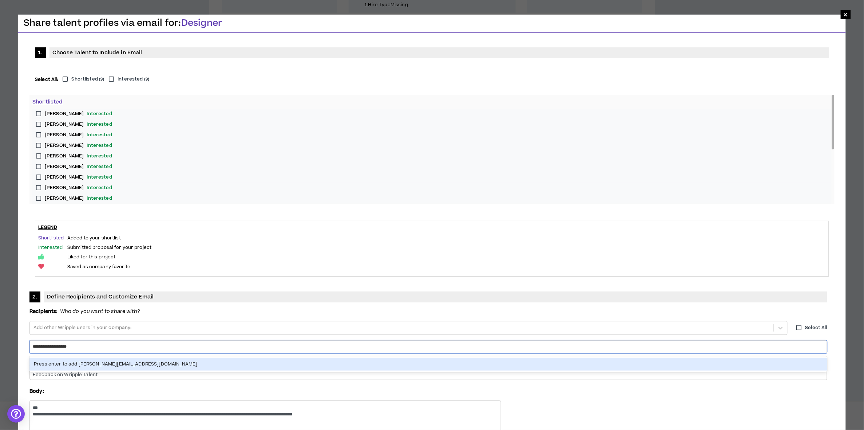
click at [475, 358] on div "Press enter to add [PERSON_NAME][EMAIL_ADDRESS][DOMAIN_NAME]" at bounding box center [428, 364] width 798 height 13
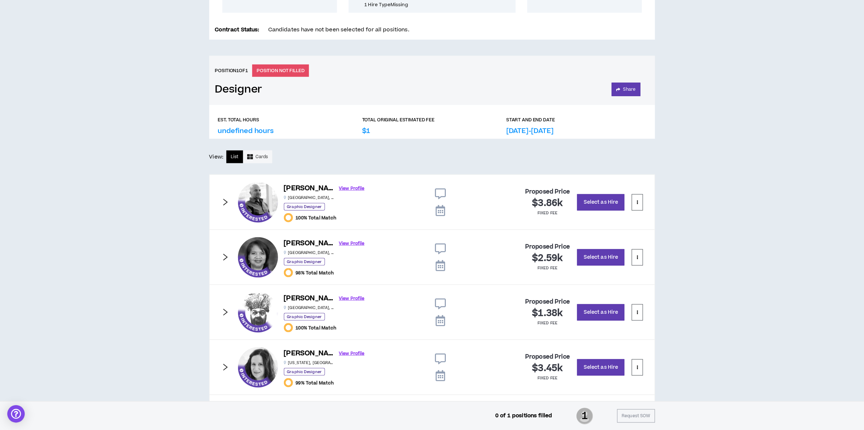
click at [224, 203] on icon "right" at bounding box center [225, 202] width 8 height 8
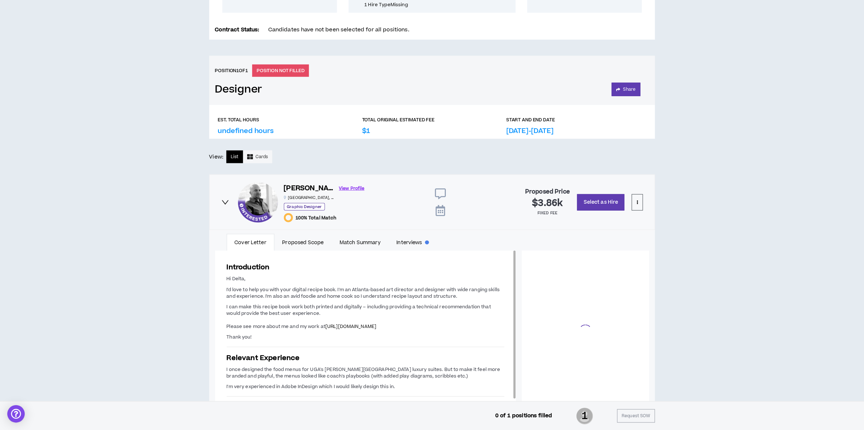
scroll to position [32, 0]
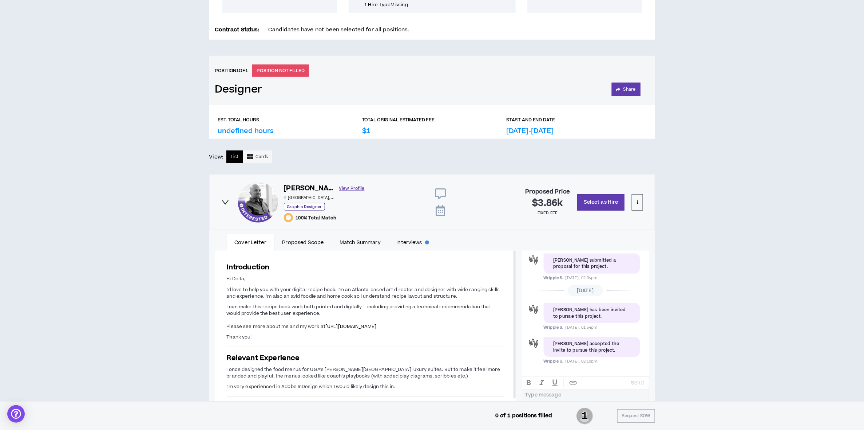
click at [339, 187] on link "View Profile" at bounding box center [351, 188] width 25 height 13
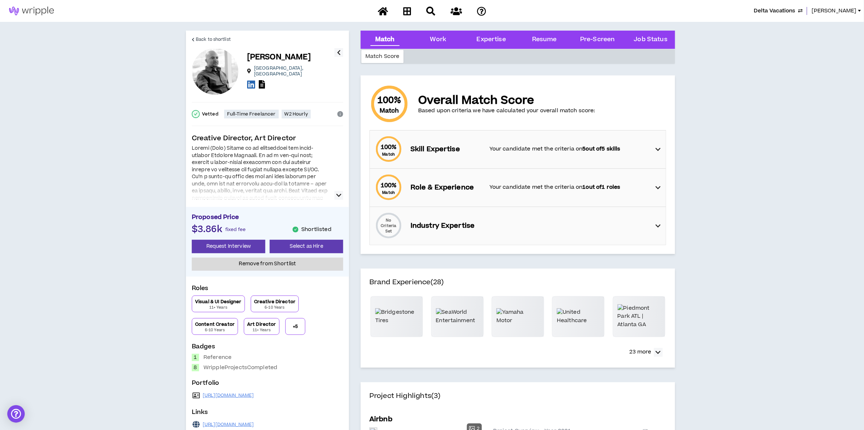
drag, startPoint x: 268, startPoint y: 396, endPoint x: 203, endPoint y: 399, distance: 65.2
click at [203, 399] on div "[URL][DOMAIN_NAME]" at bounding box center [267, 395] width 151 height 10
drag, startPoint x: 203, startPoint y: 399, endPoint x: 207, endPoint y: 396, distance: 4.7
copy link "[URL][DOMAIN_NAME]"
click at [212, 36] on span "Back to shortlist" at bounding box center [213, 39] width 35 height 7
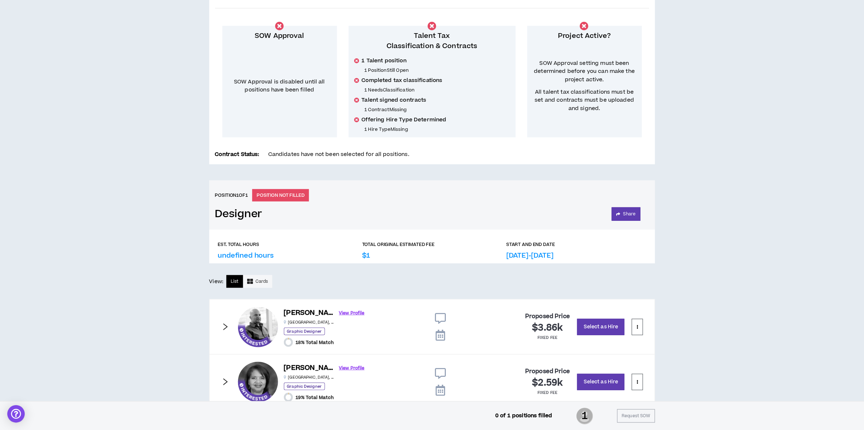
scroll to position [242, 0]
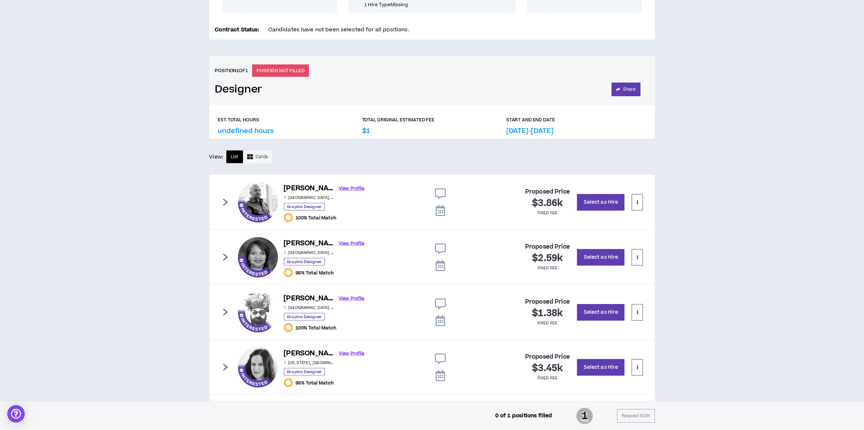
click at [224, 257] on icon "right" at bounding box center [225, 257] width 8 height 8
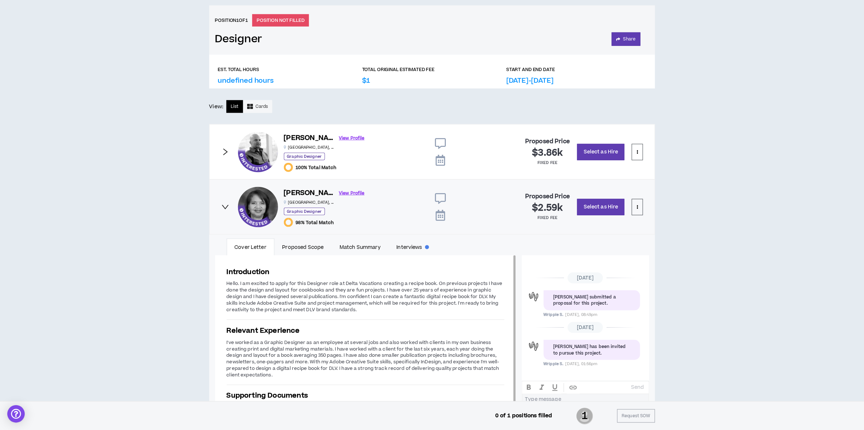
scroll to position [291, 0]
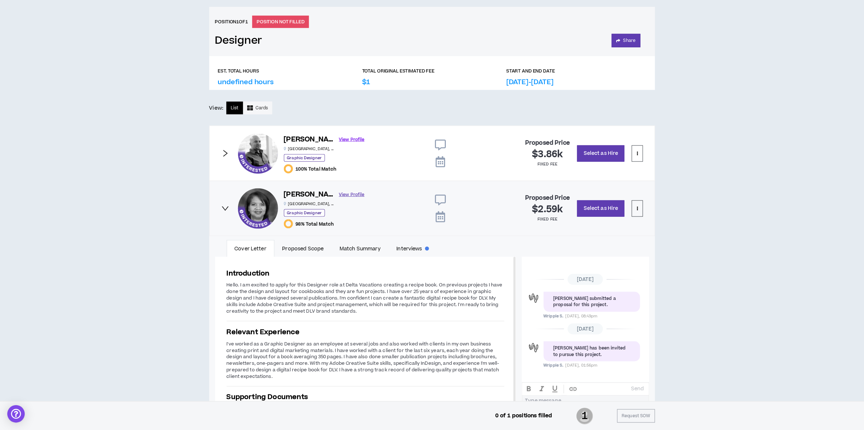
click at [339, 194] on link "View Profile" at bounding box center [351, 194] width 25 height 13
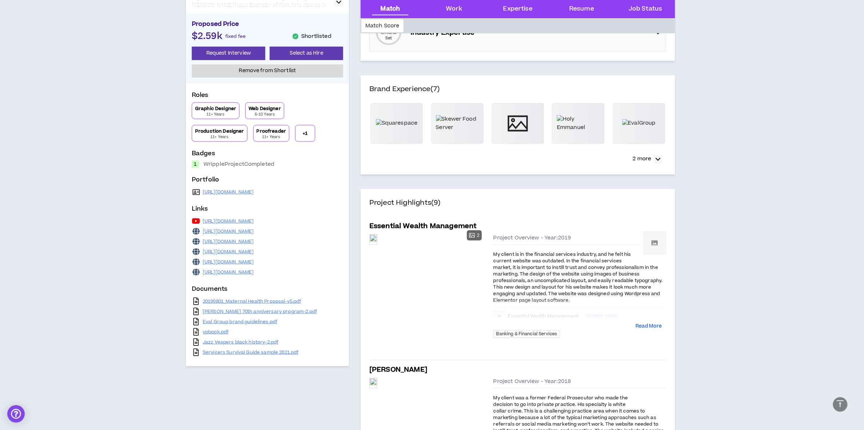
scroll to position [194, 0]
drag, startPoint x: 287, startPoint y: 191, endPoint x: 202, endPoint y: 192, distance: 85.2
click at [202, 192] on div "[URL][DOMAIN_NAME]" at bounding box center [267, 191] width 151 height 10
drag, startPoint x: 202, startPoint y: 192, endPoint x: 205, endPoint y: 193, distance: 3.7
copy link "[URL][DOMAIN_NAME]"
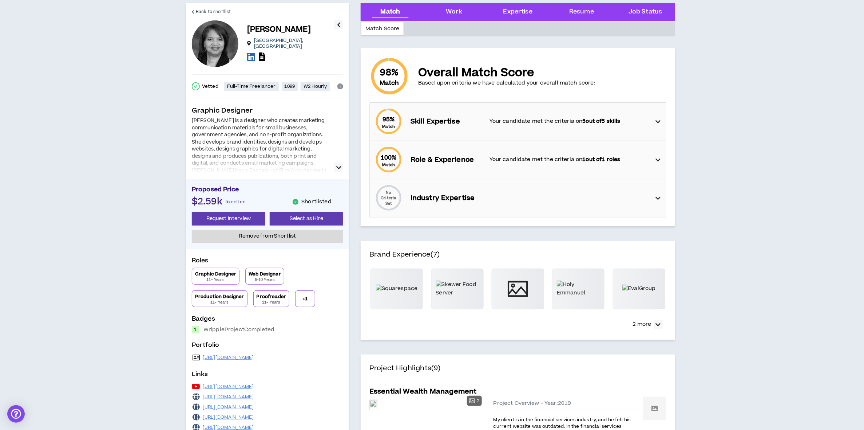
scroll to position [0, 0]
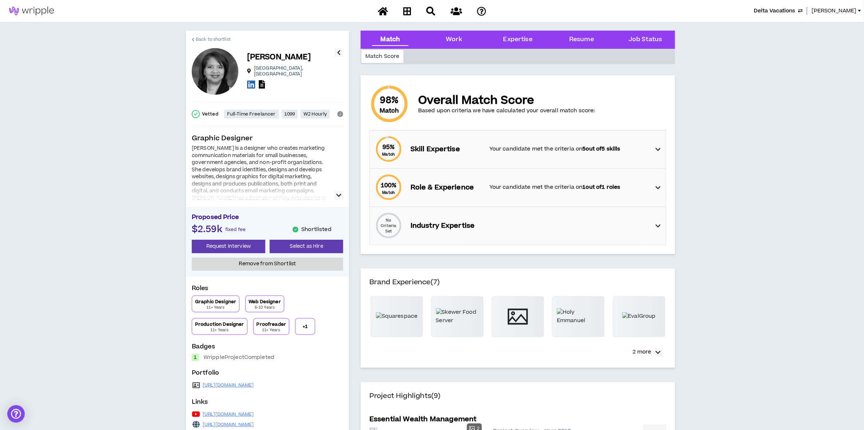
click at [213, 40] on span "Back to shortlist" at bounding box center [213, 39] width 35 height 7
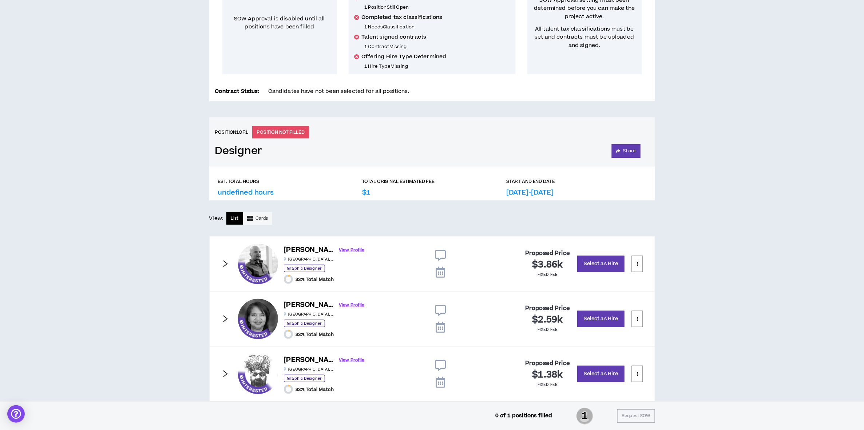
scroll to position [291, 0]
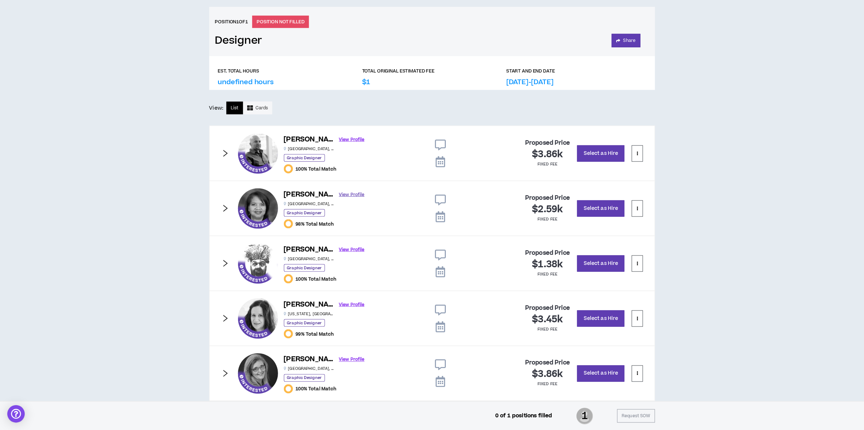
click at [339, 196] on link "View Profile" at bounding box center [351, 194] width 25 height 13
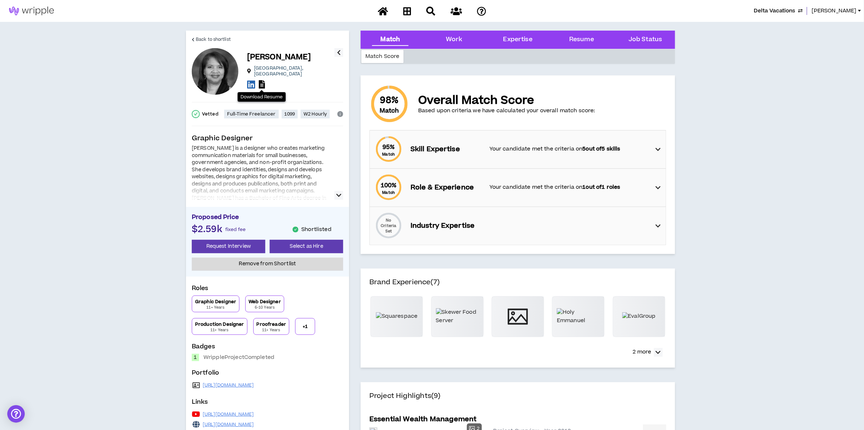
click at [261, 82] on icon at bounding box center [262, 84] width 6 height 8
click at [213, 40] on span "Back to shortlist" at bounding box center [213, 39] width 35 height 7
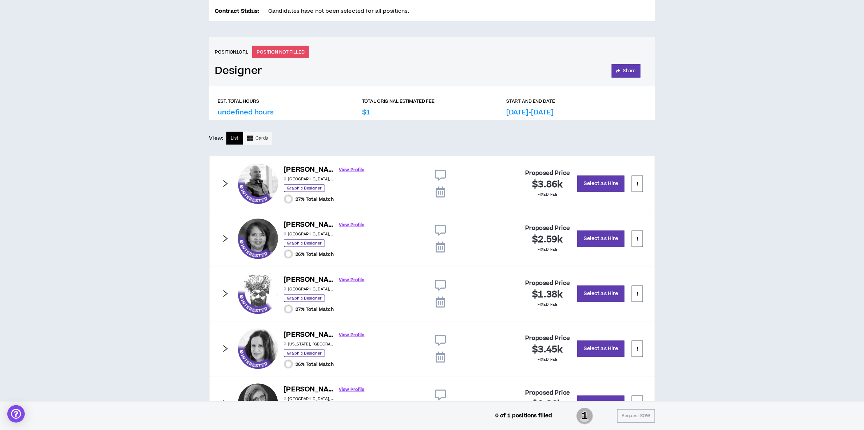
scroll to position [291, 0]
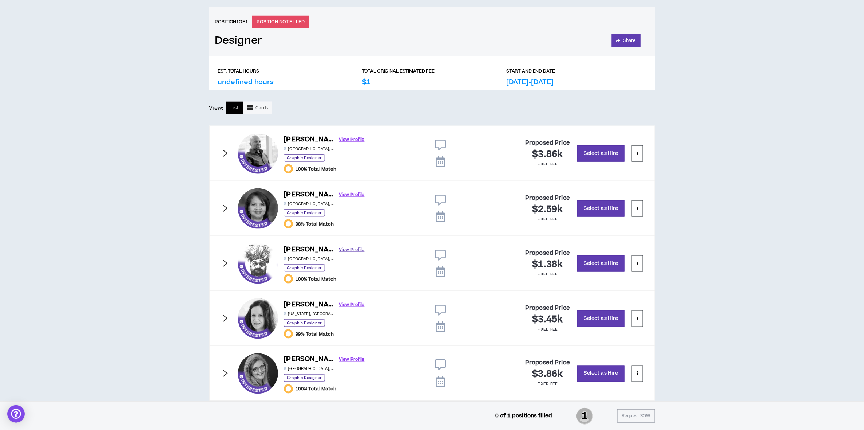
click at [339, 251] on link "View Profile" at bounding box center [351, 249] width 25 height 13
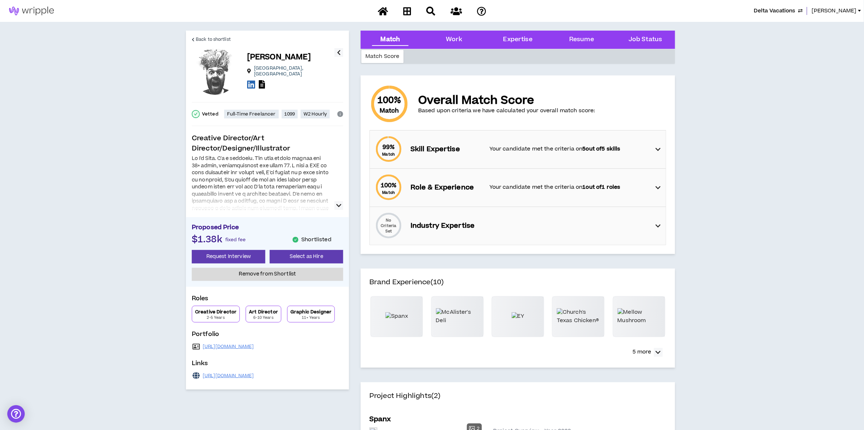
drag, startPoint x: 299, startPoint y: 346, endPoint x: 201, endPoint y: 347, distance: 97.9
click at [201, 347] on div "[URL][DOMAIN_NAME]" at bounding box center [267, 346] width 151 height 10
drag, startPoint x: 201, startPoint y: 347, endPoint x: 205, endPoint y: 346, distance: 4.3
copy div "[URL][DOMAIN_NAME]"
click at [261, 80] on icon at bounding box center [262, 84] width 6 height 8
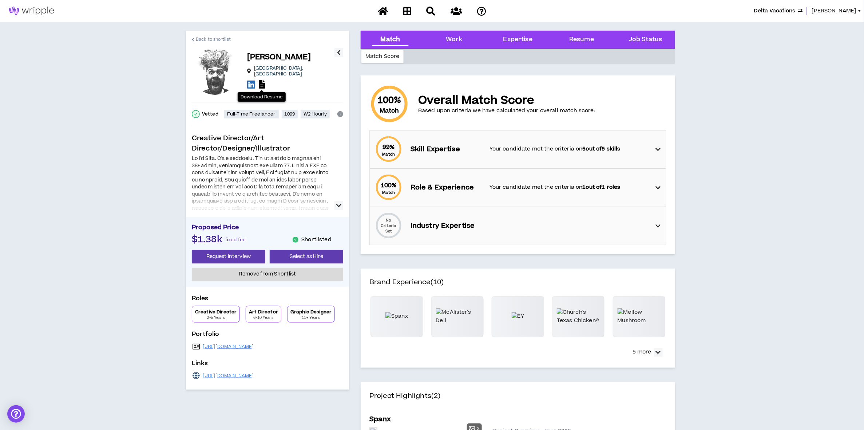
click at [197, 36] on span "Back to shortlist" at bounding box center [213, 39] width 35 height 7
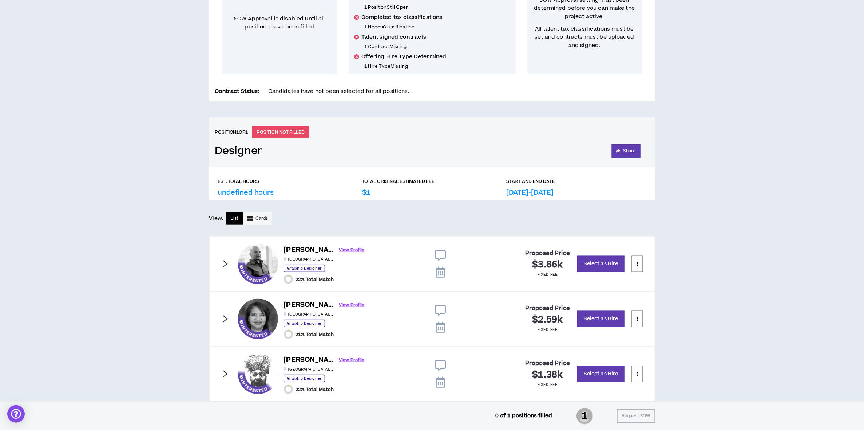
scroll to position [291, 0]
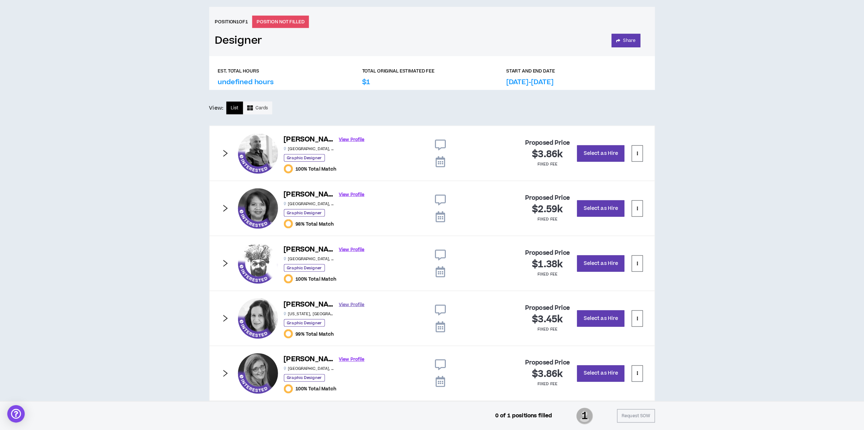
click at [339, 305] on link "View Profile" at bounding box center [351, 304] width 25 height 13
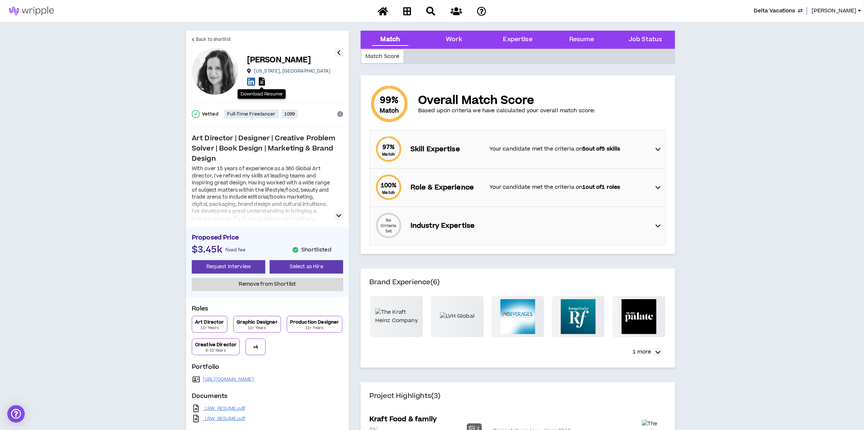
click at [264, 82] on icon at bounding box center [262, 81] width 6 height 8
click at [226, 37] on span "Back to shortlist" at bounding box center [213, 39] width 35 height 7
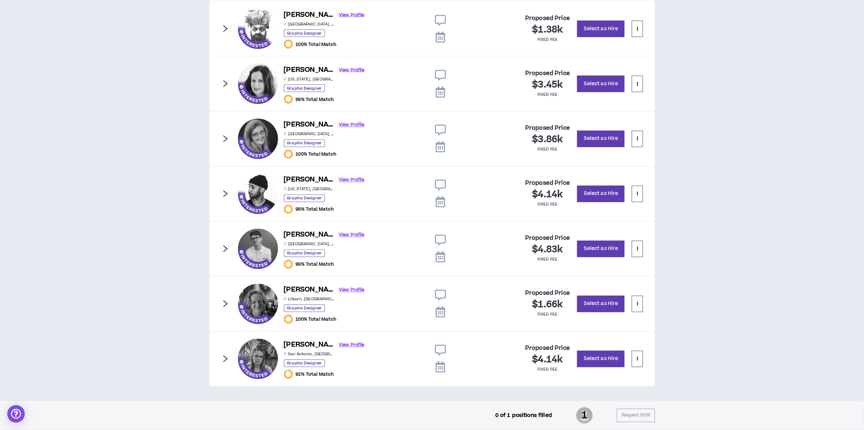
scroll to position [531, 0]
click at [339, 122] on link "View Profile" at bounding box center [351, 125] width 25 height 13
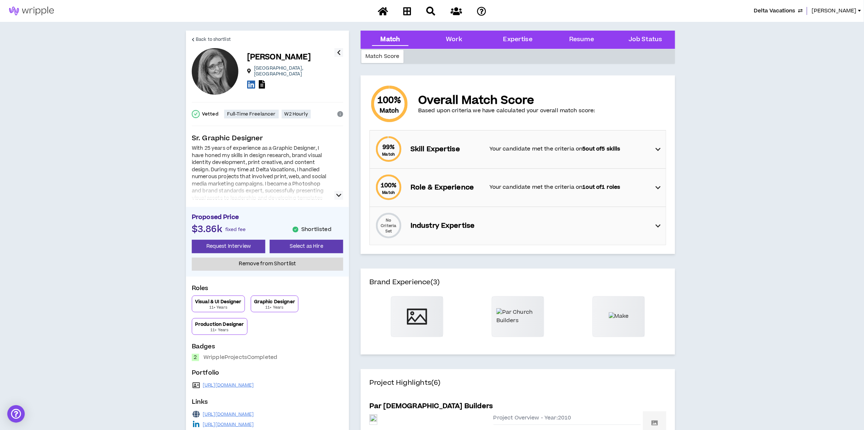
drag, startPoint x: 299, startPoint y: 385, endPoint x: 201, endPoint y: 387, distance: 97.6
click at [201, 387] on div "[URL][DOMAIN_NAME]" at bounding box center [267, 385] width 151 height 10
drag, startPoint x: 201, startPoint y: 387, endPoint x: 207, endPoint y: 386, distance: 5.8
copy div "[URL][DOMAIN_NAME]"
click at [312, 122] on div "[PERSON_NAME] [GEOGRAPHIC_DATA] , [GEOGRAPHIC_DATA] Vetted Full-Time Freelancer…" at bounding box center [267, 243] width 151 height 391
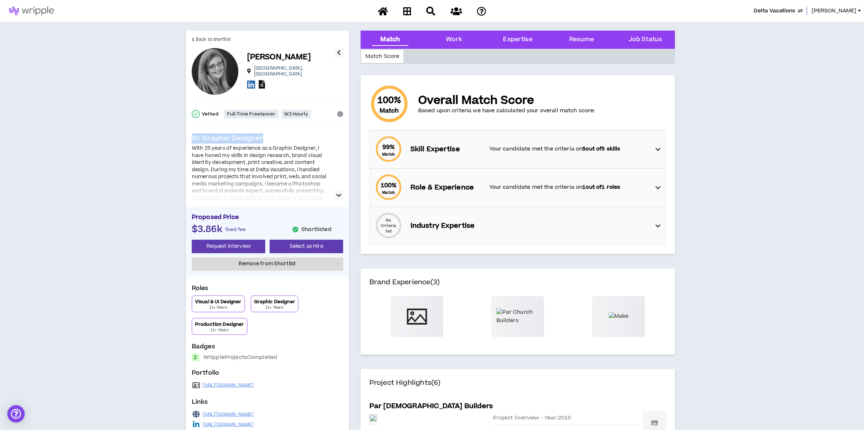
drag, startPoint x: 312, startPoint y: 122, endPoint x: 262, endPoint y: 81, distance: 64.7
click at [262, 81] on icon at bounding box center [262, 84] width 6 height 8
click at [218, 36] on span "Back to shortlist" at bounding box center [213, 39] width 35 height 7
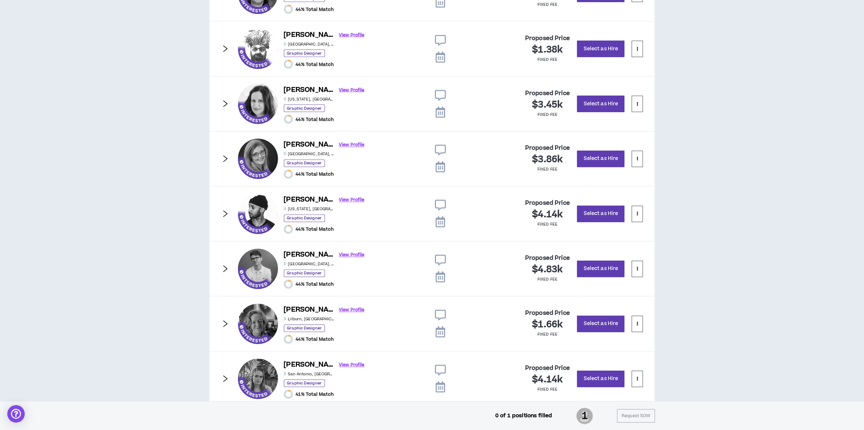
scroll to position [531, 0]
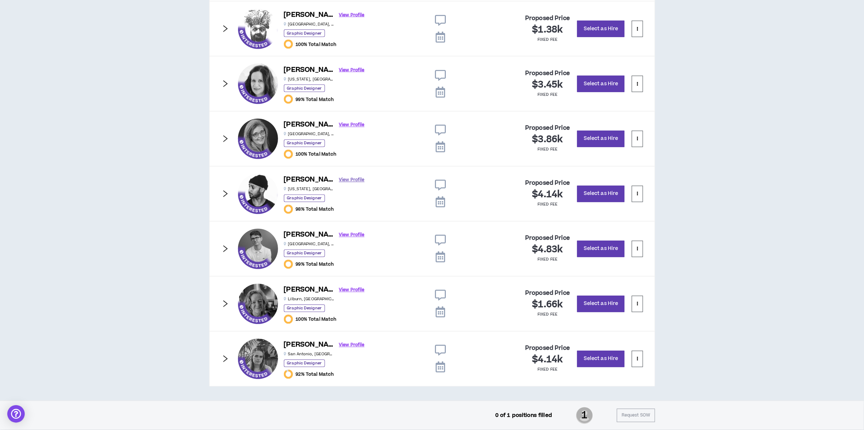
click at [339, 179] on link "View Profile" at bounding box center [351, 180] width 25 height 13
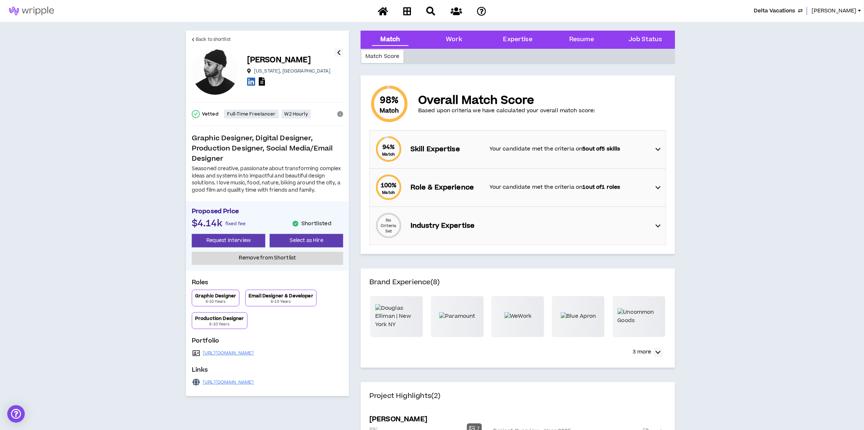
drag, startPoint x: 275, startPoint y: 353, endPoint x: 200, endPoint y: 356, distance: 75.0
click at [200, 356] on div "[URL][DOMAIN_NAME]" at bounding box center [267, 353] width 151 height 10
drag, startPoint x: 200, startPoint y: 356, endPoint x: 205, endPoint y: 355, distance: 4.5
copy div "[URL][DOMAIN_NAME]"
click at [260, 81] on icon at bounding box center [262, 81] width 6 height 8
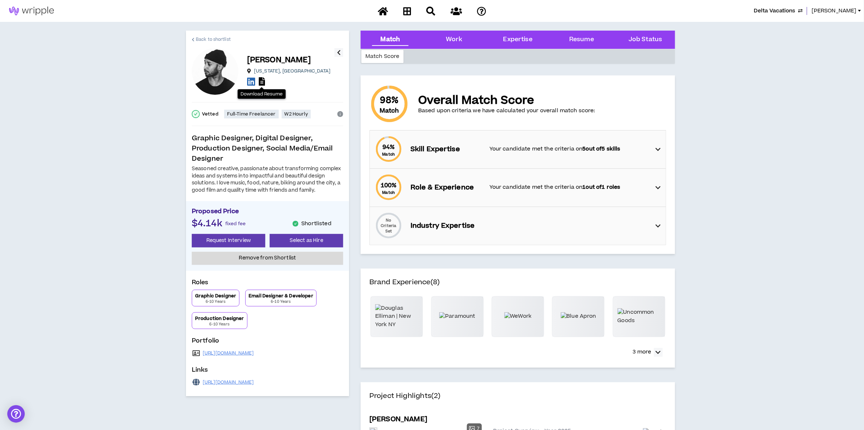
click at [210, 39] on span "Back to shortlist" at bounding box center [213, 39] width 35 height 7
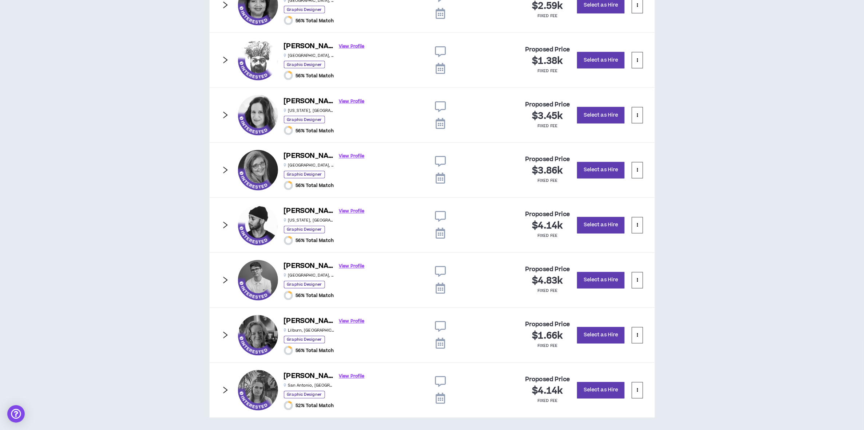
scroll to position [531, 0]
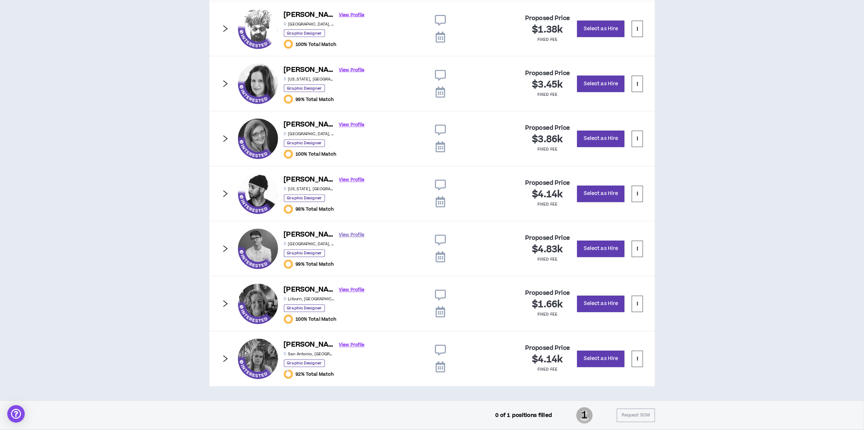
click at [339, 230] on link "View Profile" at bounding box center [351, 235] width 25 height 13
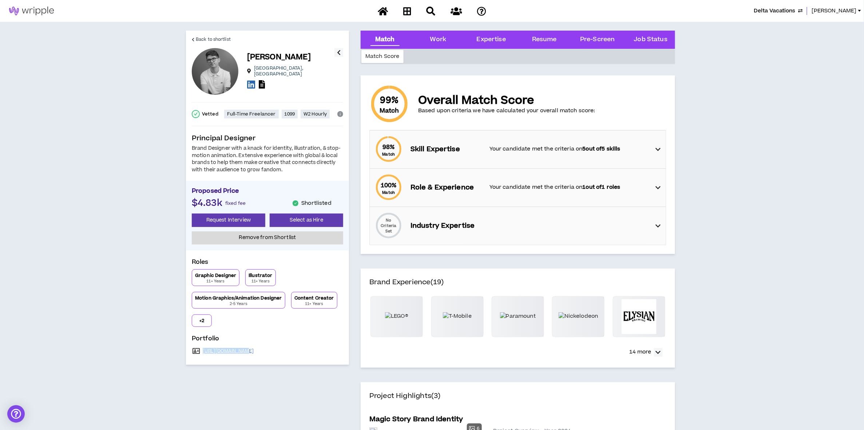
drag, startPoint x: 246, startPoint y: 351, endPoint x: 201, endPoint y: 352, distance: 45.2
click at [201, 352] on div "[URL][DOMAIN_NAME]" at bounding box center [267, 350] width 151 height 10
drag, startPoint x: 201, startPoint y: 352, endPoint x: 206, endPoint y: 350, distance: 5.2
copy div "[URL][DOMAIN_NAME]"
click at [261, 82] on icon at bounding box center [262, 84] width 6 height 8
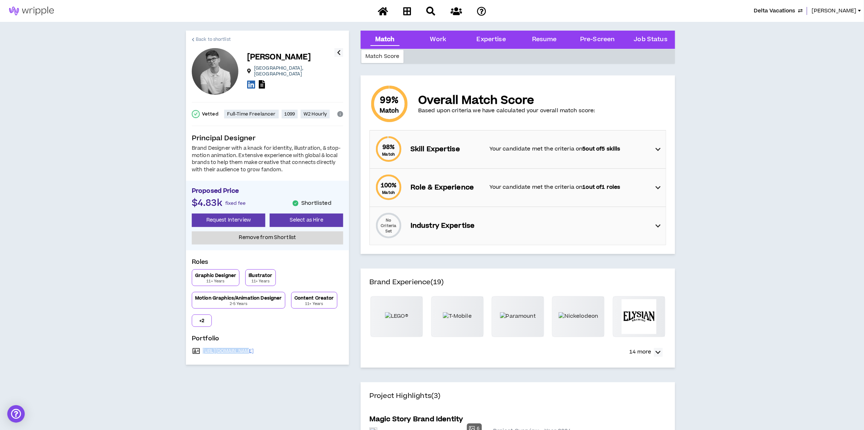
click at [217, 39] on span "Back to shortlist" at bounding box center [213, 39] width 35 height 7
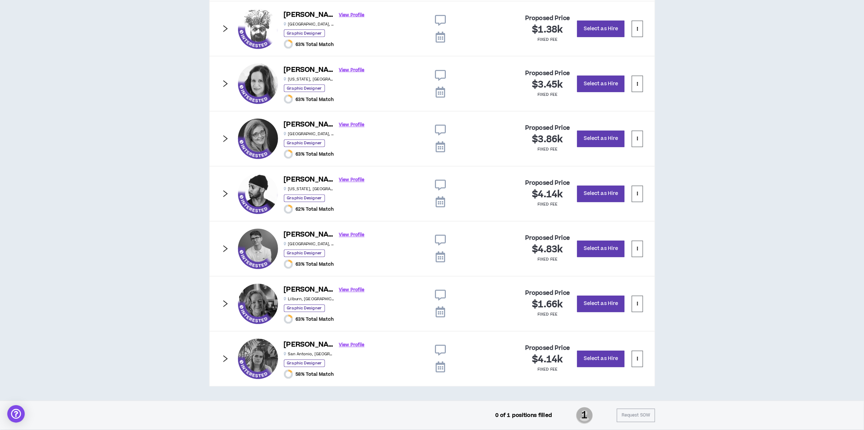
scroll to position [531, 0]
click at [339, 286] on link "View Profile" at bounding box center [351, 290] width 25 height 13
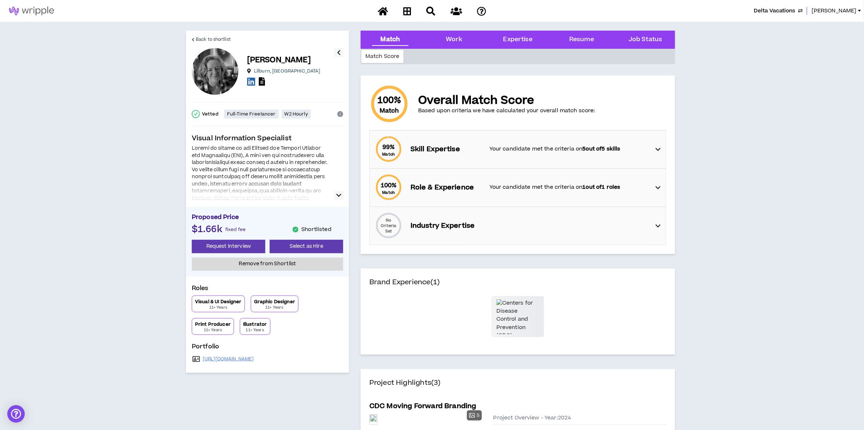
drag, startPoint x: 277, startPoint y: 359, endPoint x: 201, endPoint y: 361, distance: 75.8
click at [201, 361] on div "[URL][DOMAIN_NAME]" at bounding box center [267, 359] width 151 height 10
copy div "[URL][DOMAIN_NAME]"
click at [213, 40] on span "Back to shortlist" at bounding box center [213, 39] width 35 height 7
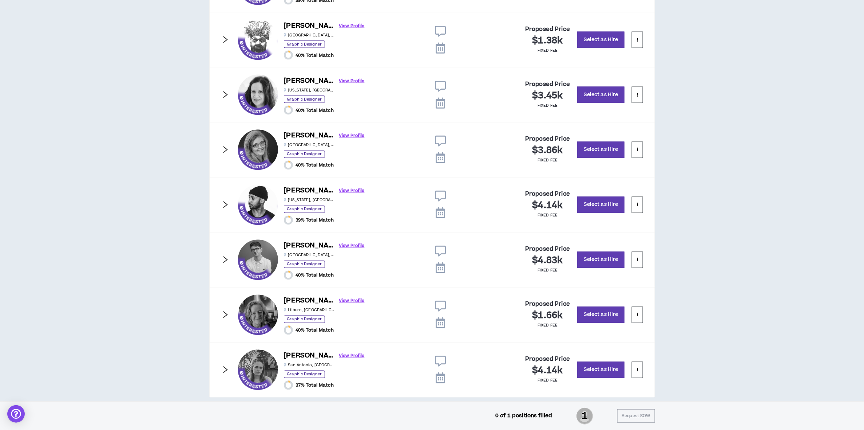
scroll to position [531, 0]
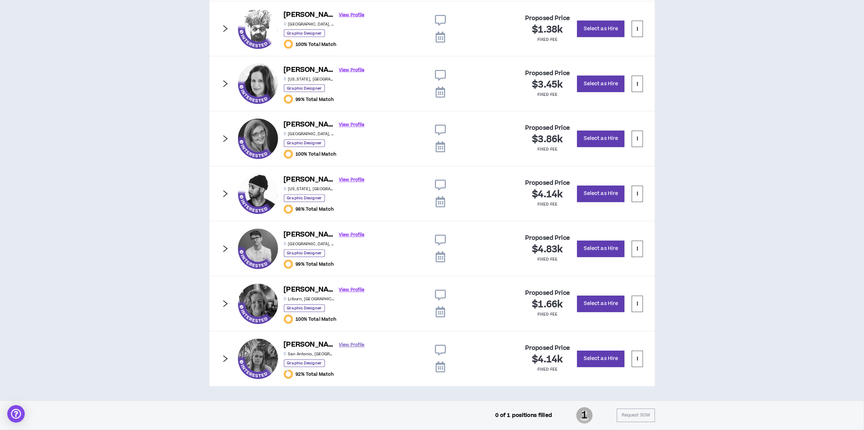
click at [339, 344] on link "View Profile" at bounding box center [351, 345] width 25 height 13
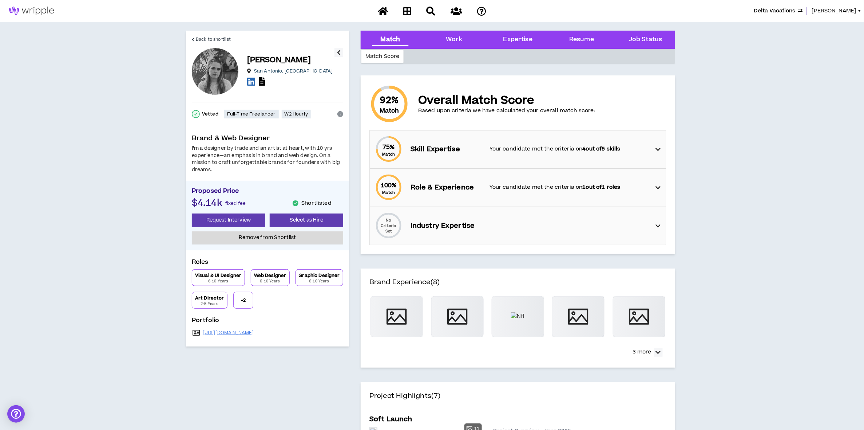
drag, startPoint x: 274, startPoint y: 335, endPoint x: 202, endPoint y: 333, distance: 71.7
click at [202, 333] on div "[URL][DOMAIN_NAME]" at bounding box center [267, 332] width 151 height 10
copy link "[URL][DOMAIN_NAME]"
click at [224, 40] on span "Back to shortlist" at bounding box center [213, 39] width 35 height 7
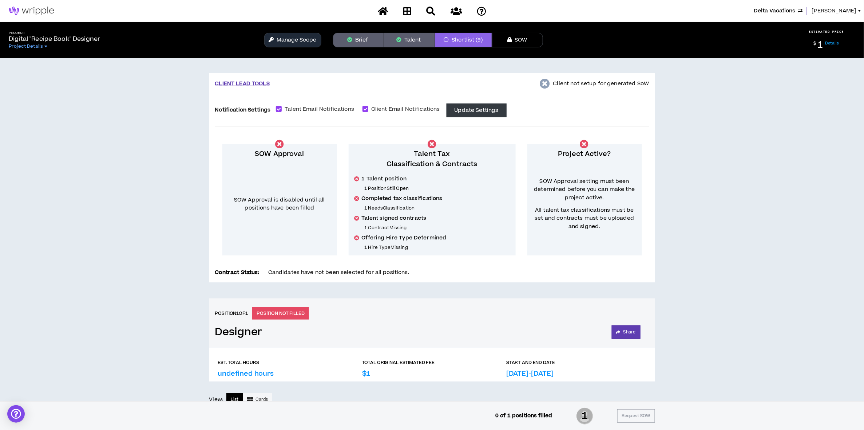
click at [299, 41] on button "Manage Scope" at bounding box center [292, 40] width 57 height 15
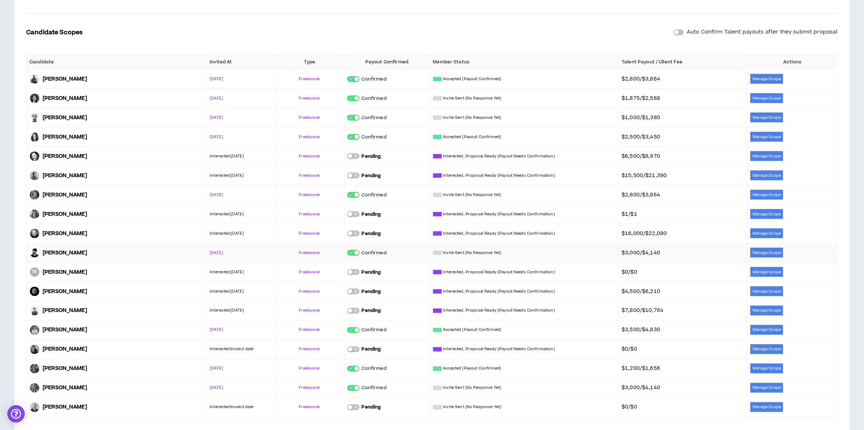
scroll to position [315, 0]
